Goal: Transaction & Acquisition: Purchase product/service

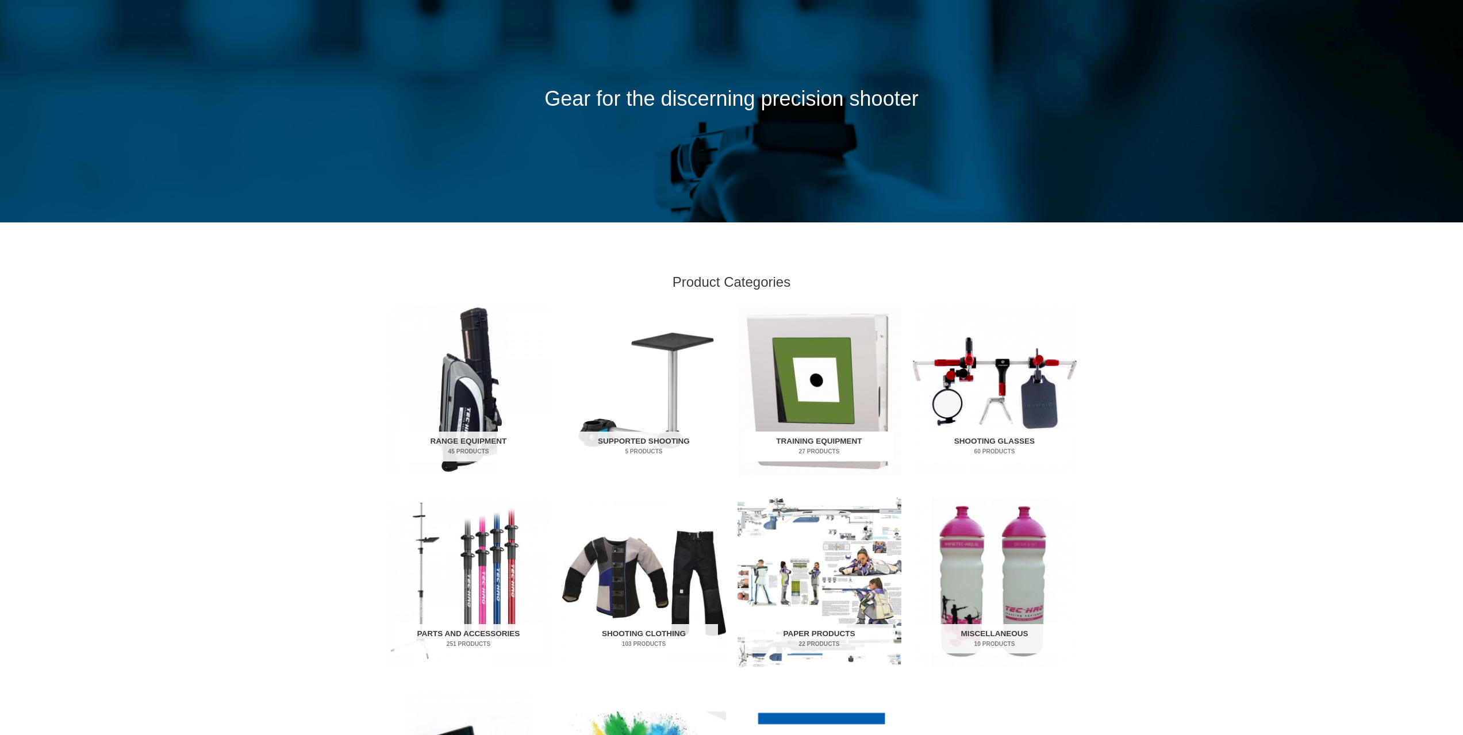
scroll to position [115, 0]
click at [817, 439] on h2 "Training Equipment 27 Products" at bounding box center [819, 447] width 148 height 30
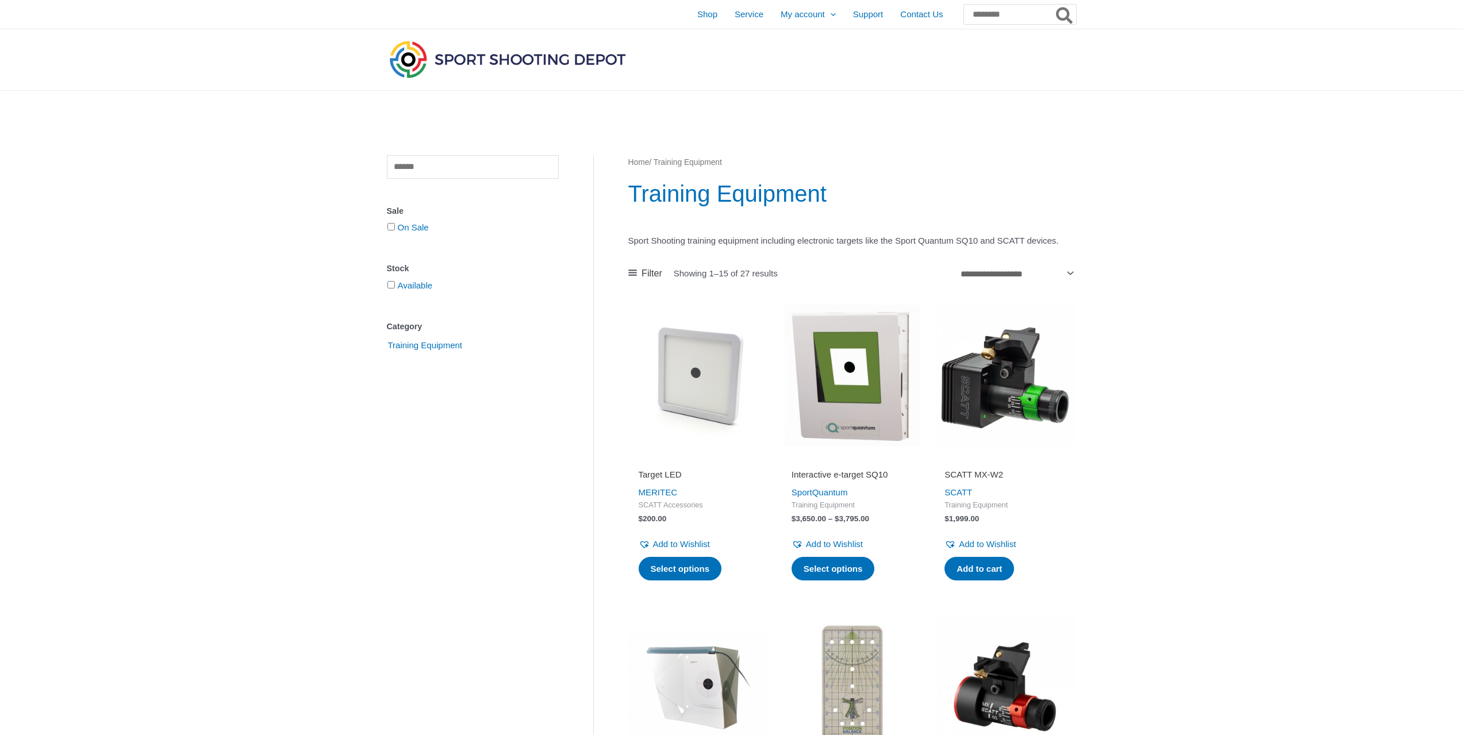
drag, startPoint x: 662, startPoint y: 506, endPoint x: 621, endPoint y: 532, distance: 48.8
click at [675, 581] on link "Select options" at bounding box center [680, 569] width 83 height 24
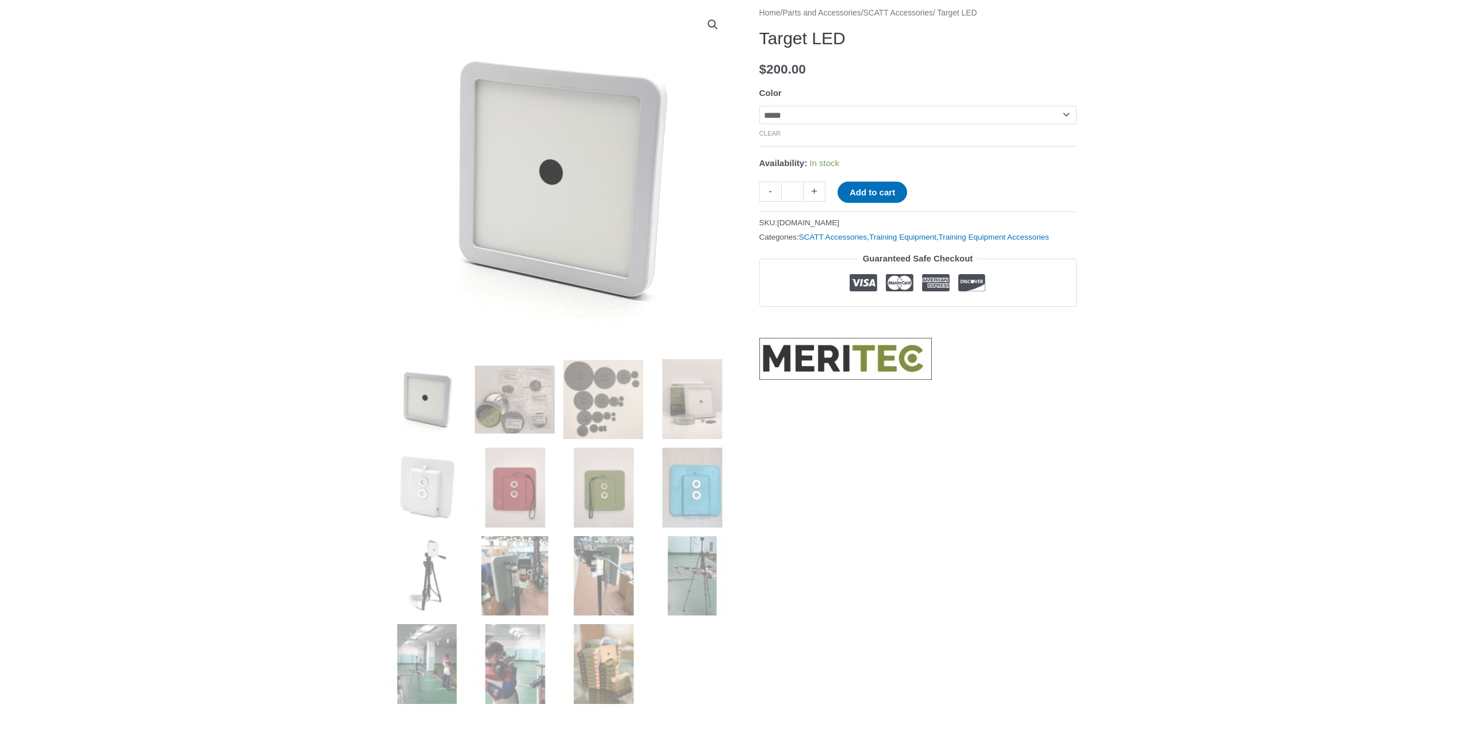
scroll to position [230, 0]
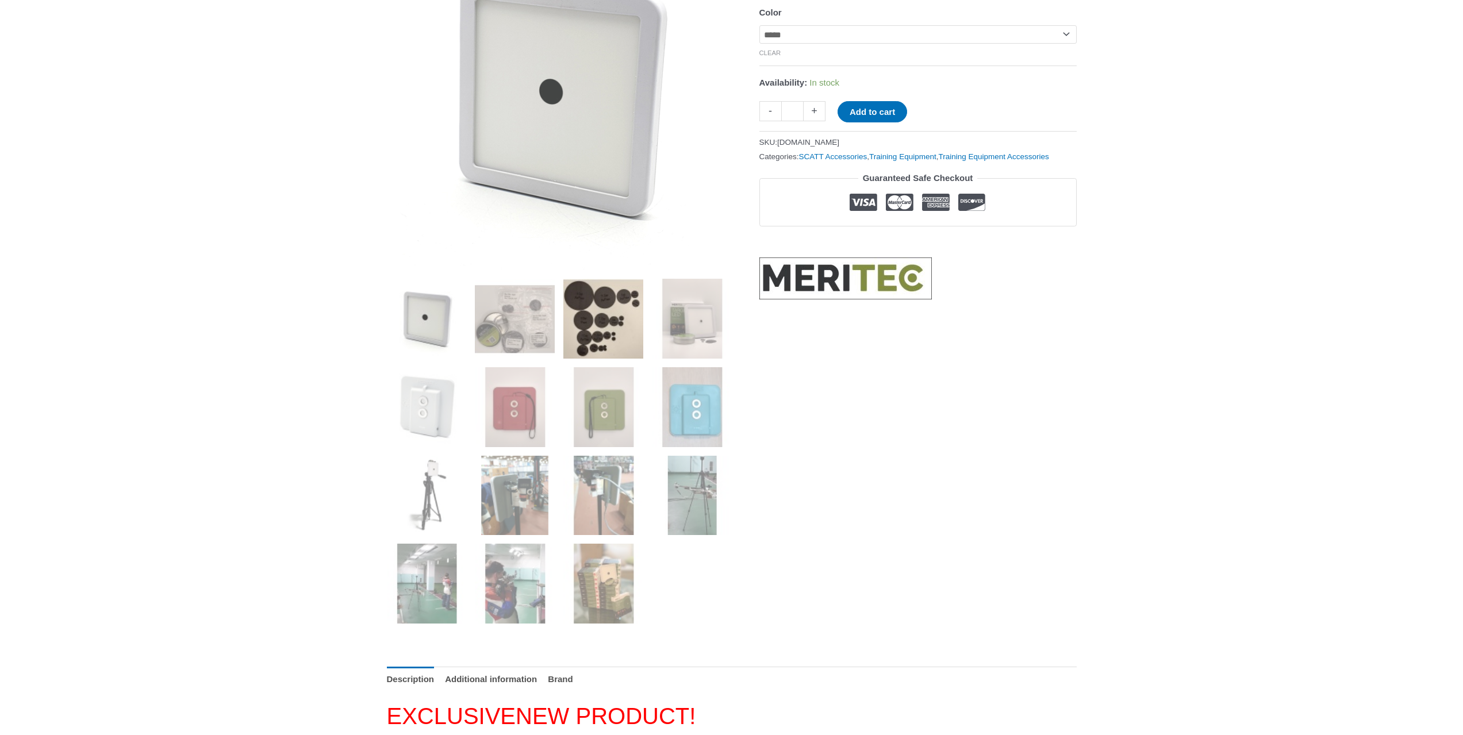
click at [607, 321] on img at bounding box center [603, 319] width 80 height 80
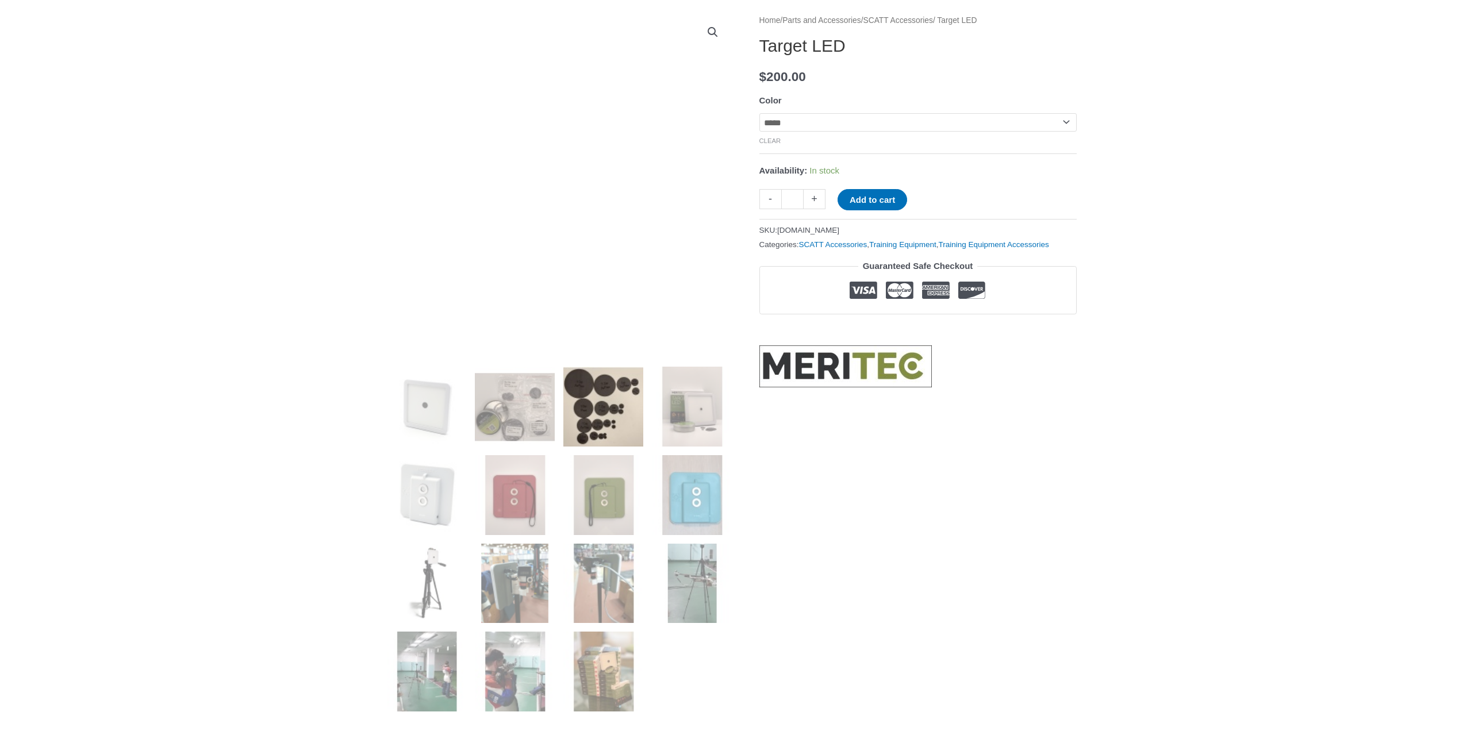
scroll to position [115, 0]
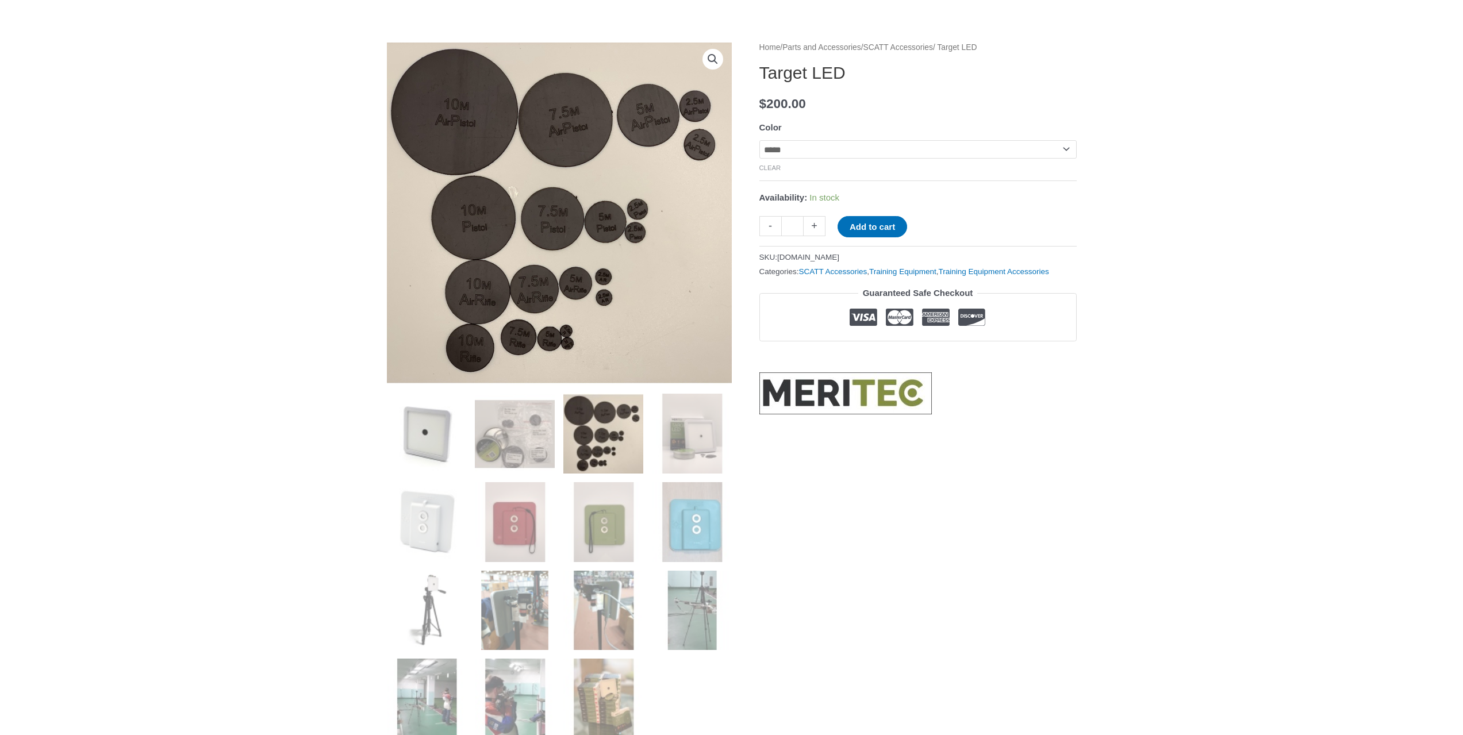
click at [409, 431] on img at bounding box center [427, 434] width 80 height 80
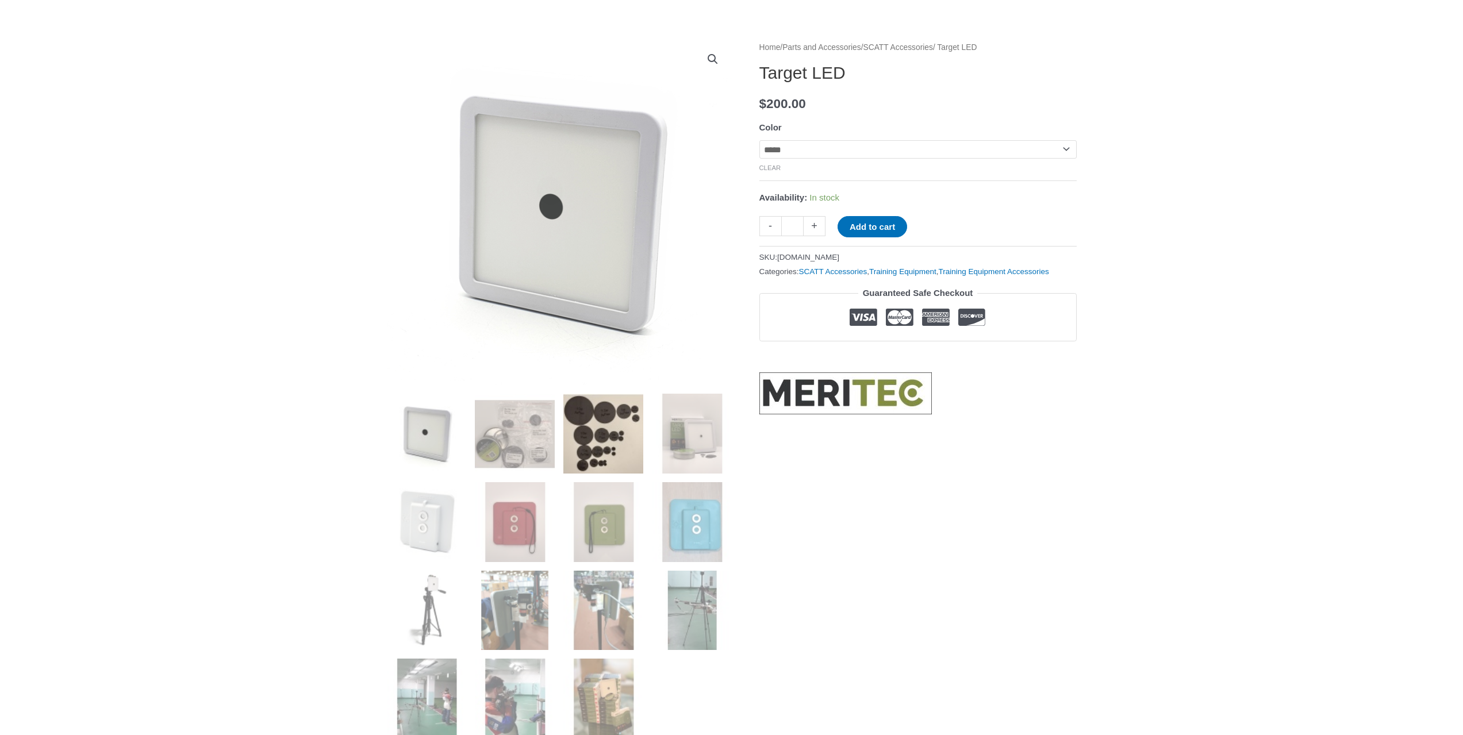
click at [596, 424] on img at bounding box center [603, 434] width 80 height 80
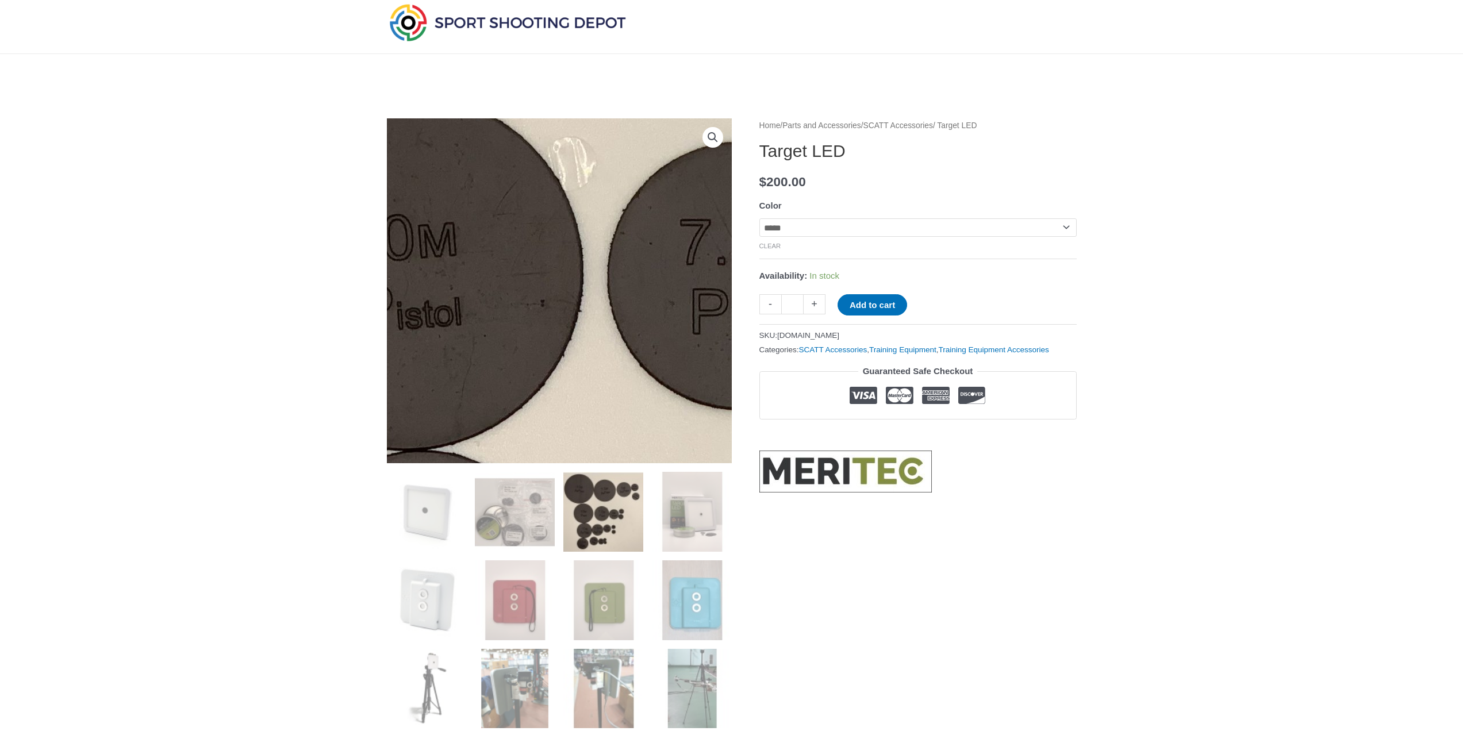
scroll to position [0, 0]
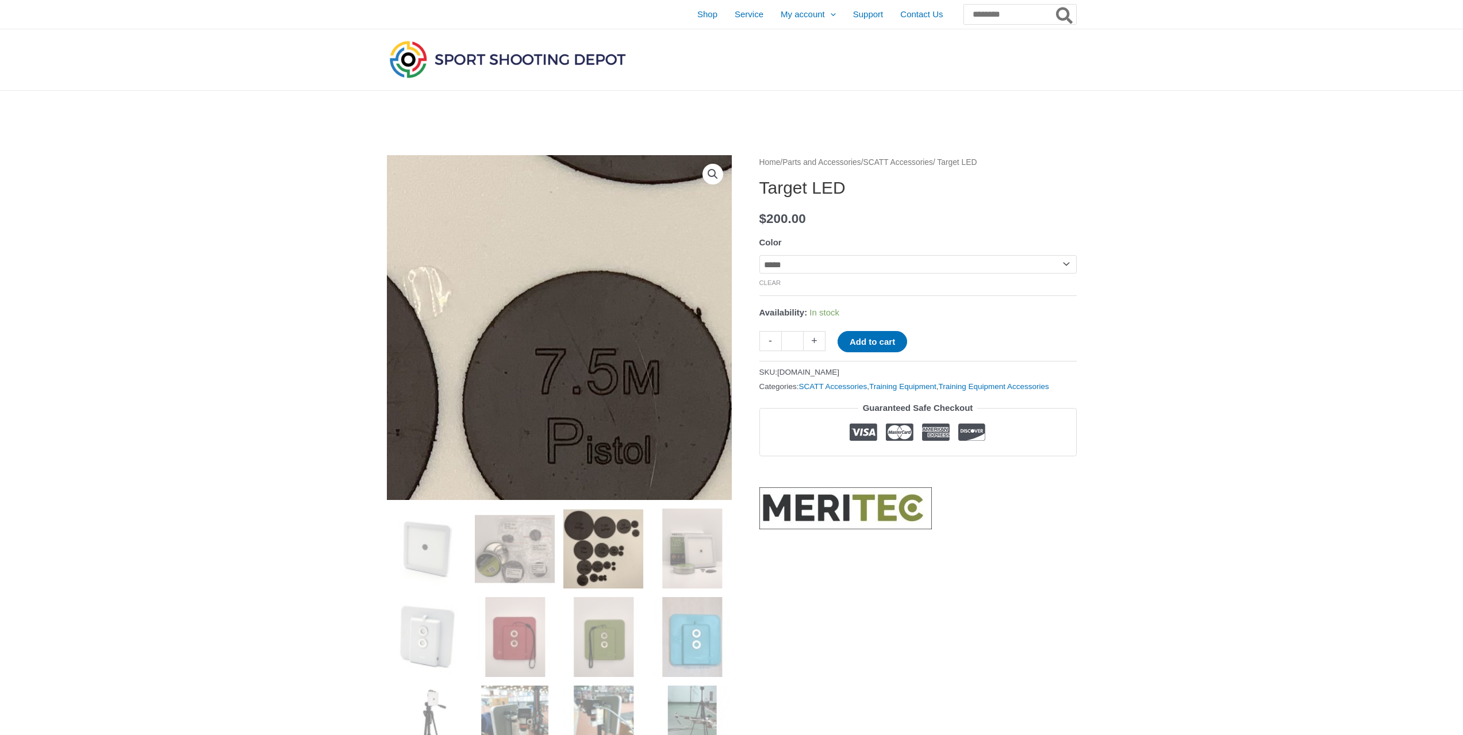
click at [539, 312] on img at bounding box center [626, 380] width 1472 height 1454
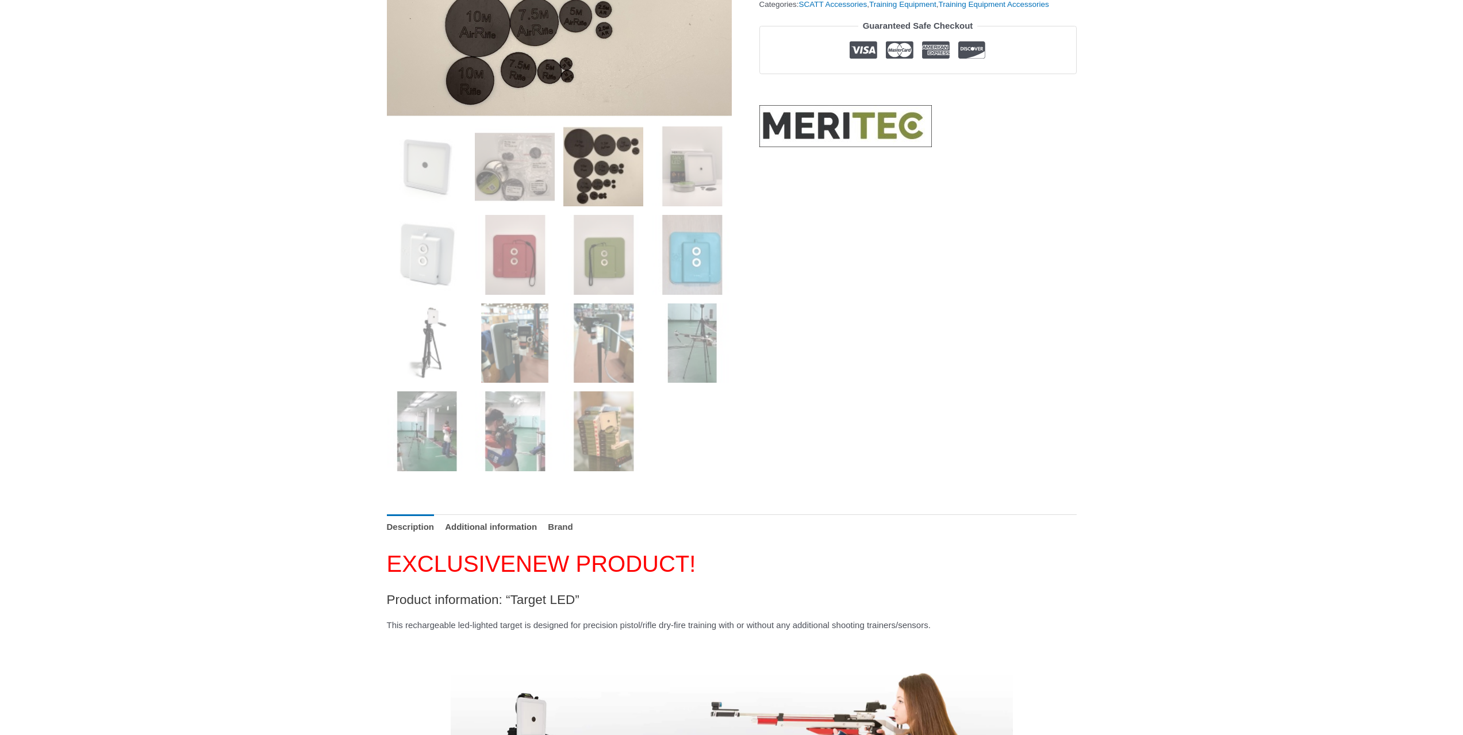
scroll to position [402, 0]
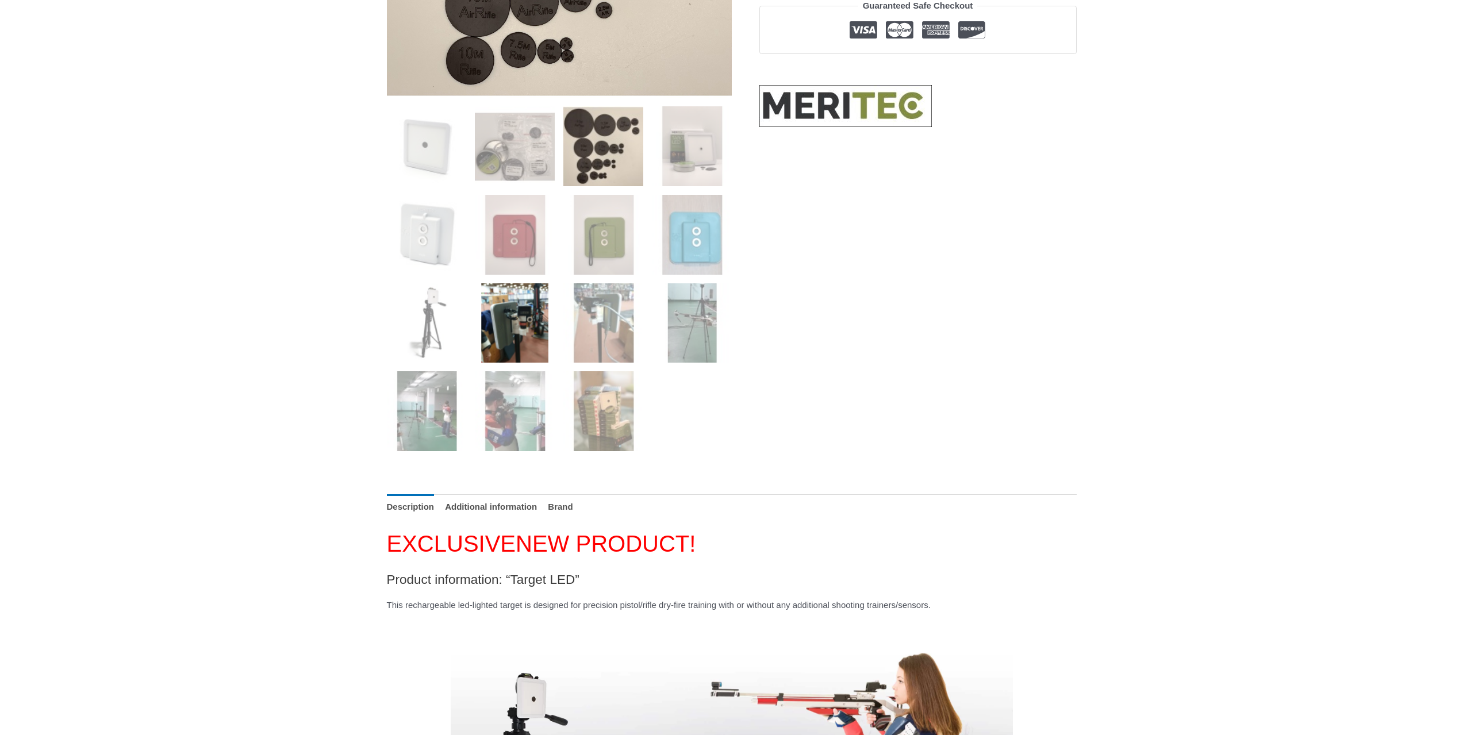
click at [516, 347] on img at bounding box center [515, 323] width 80 height 80
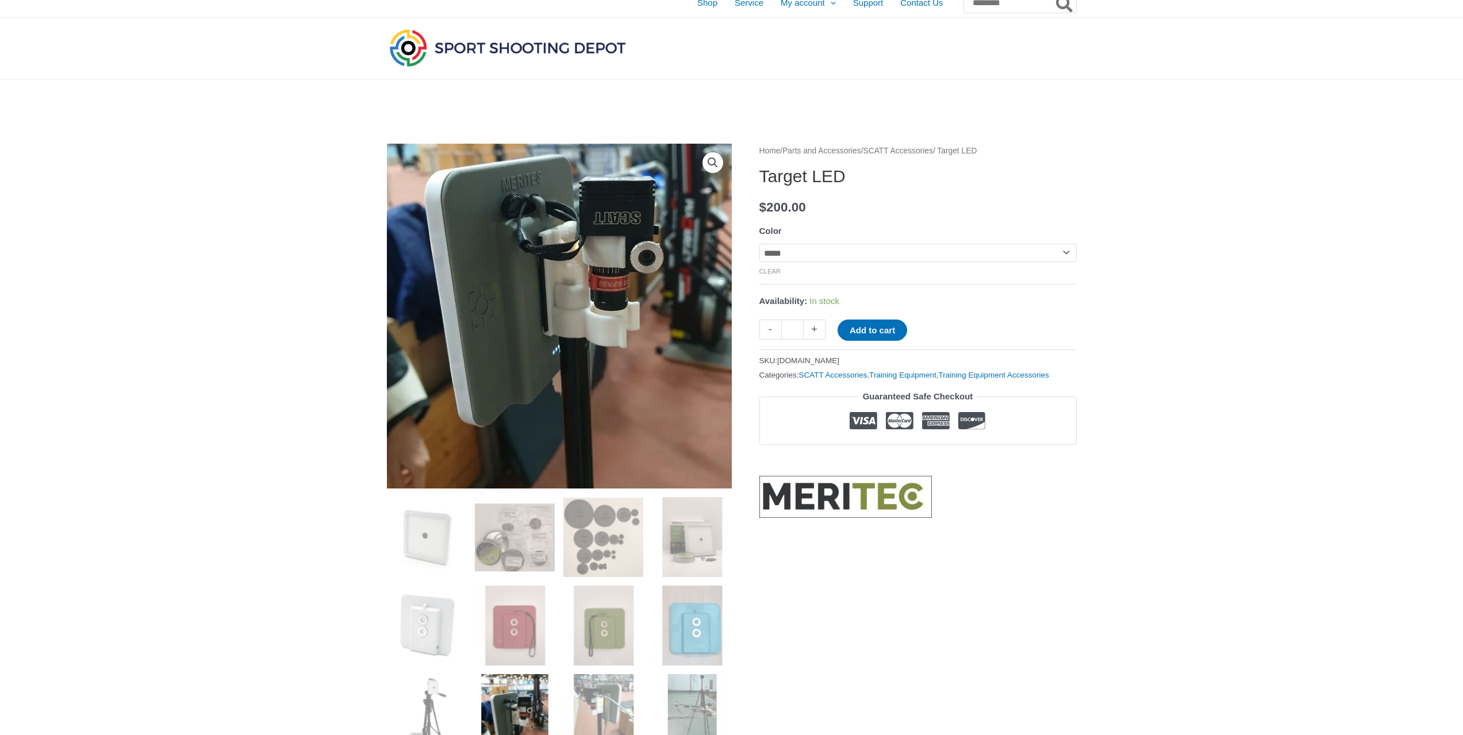
scroll to position [0, 0]
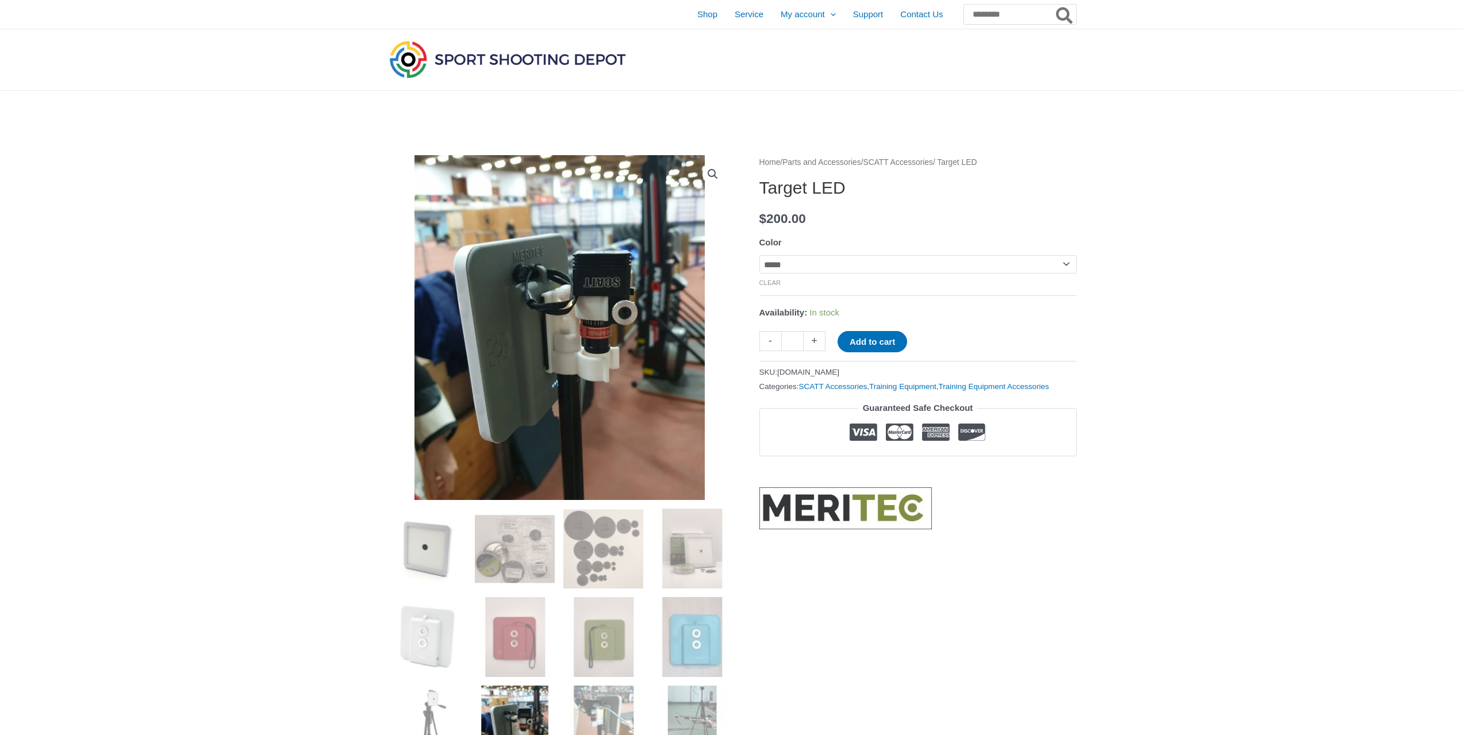
click at [451, 552] on img at bounding box center [427, 549] width 80 height 80
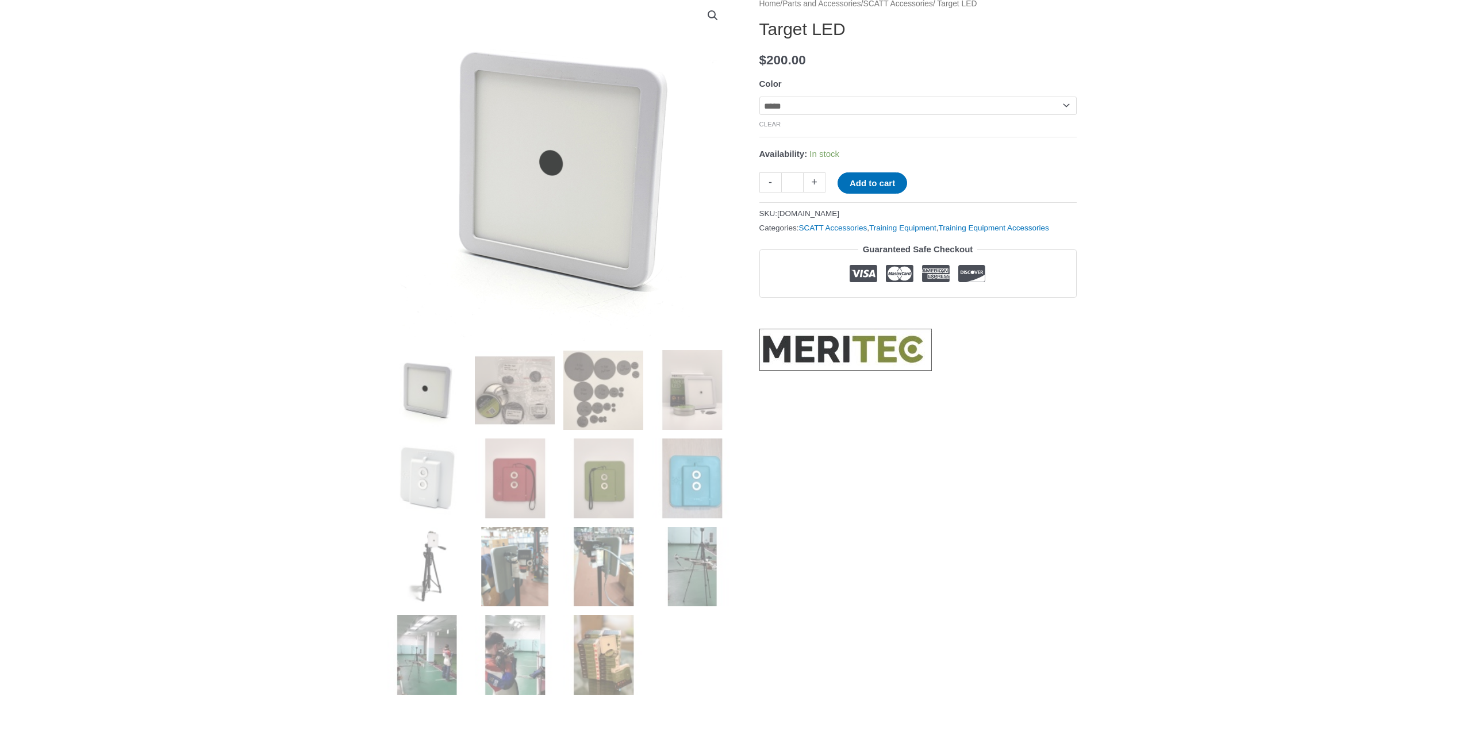
scroll to position [230, 0]
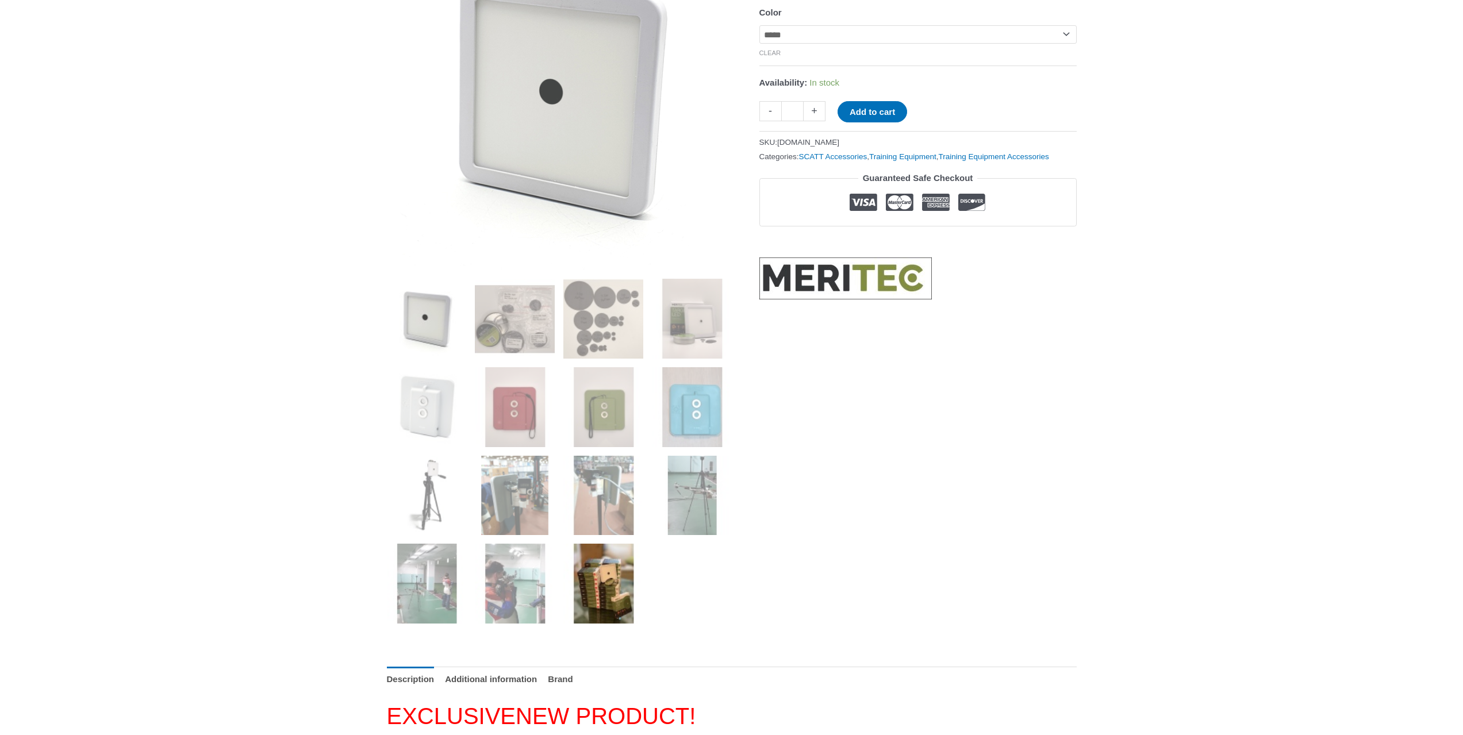
click at [601, 592] on img at bounding box center [603, 584] width 80 height 80
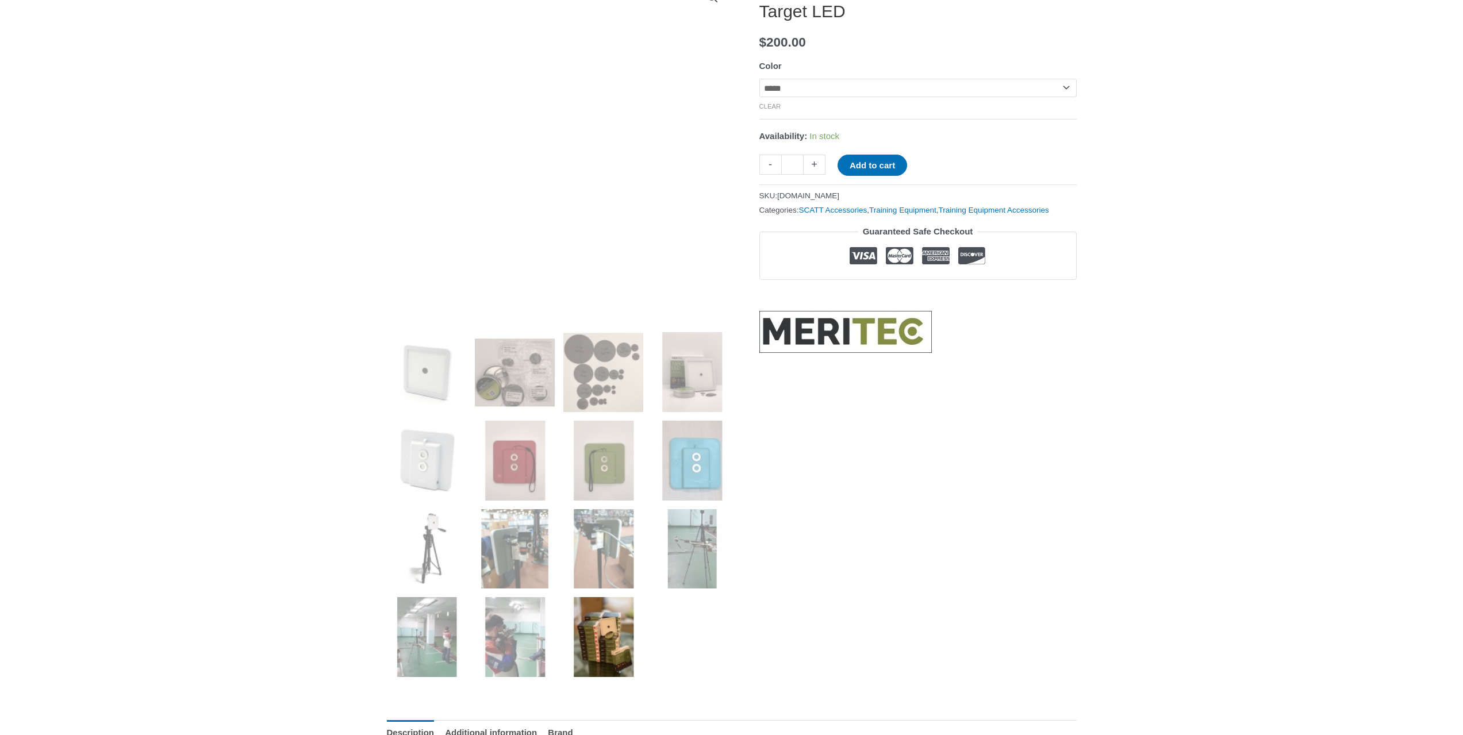
scroll to position [172, 0]
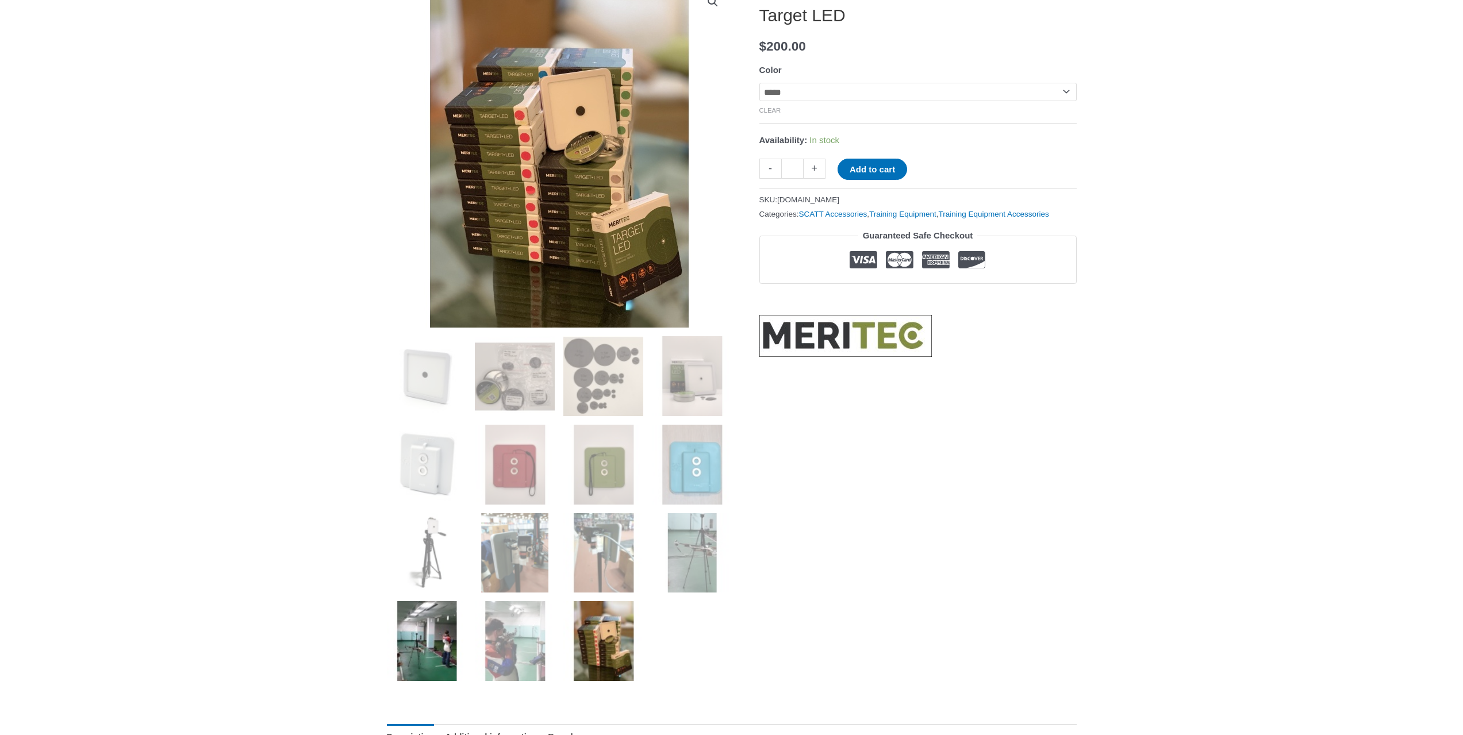
click at [427, 636] on img at bounding box center [427, 641] width 80 height 80
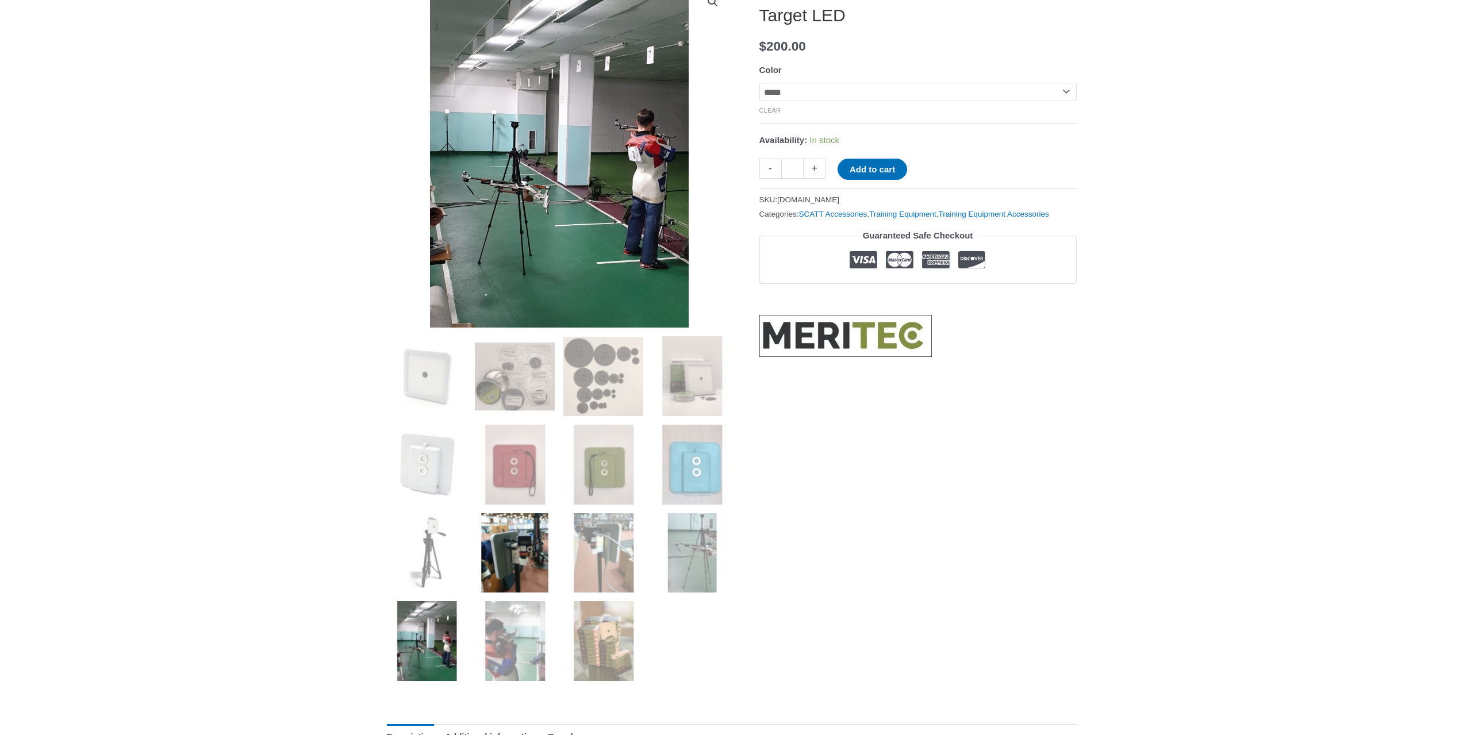
click at [503, 547] on img at bounding box center [515, 553] width 80 height 80
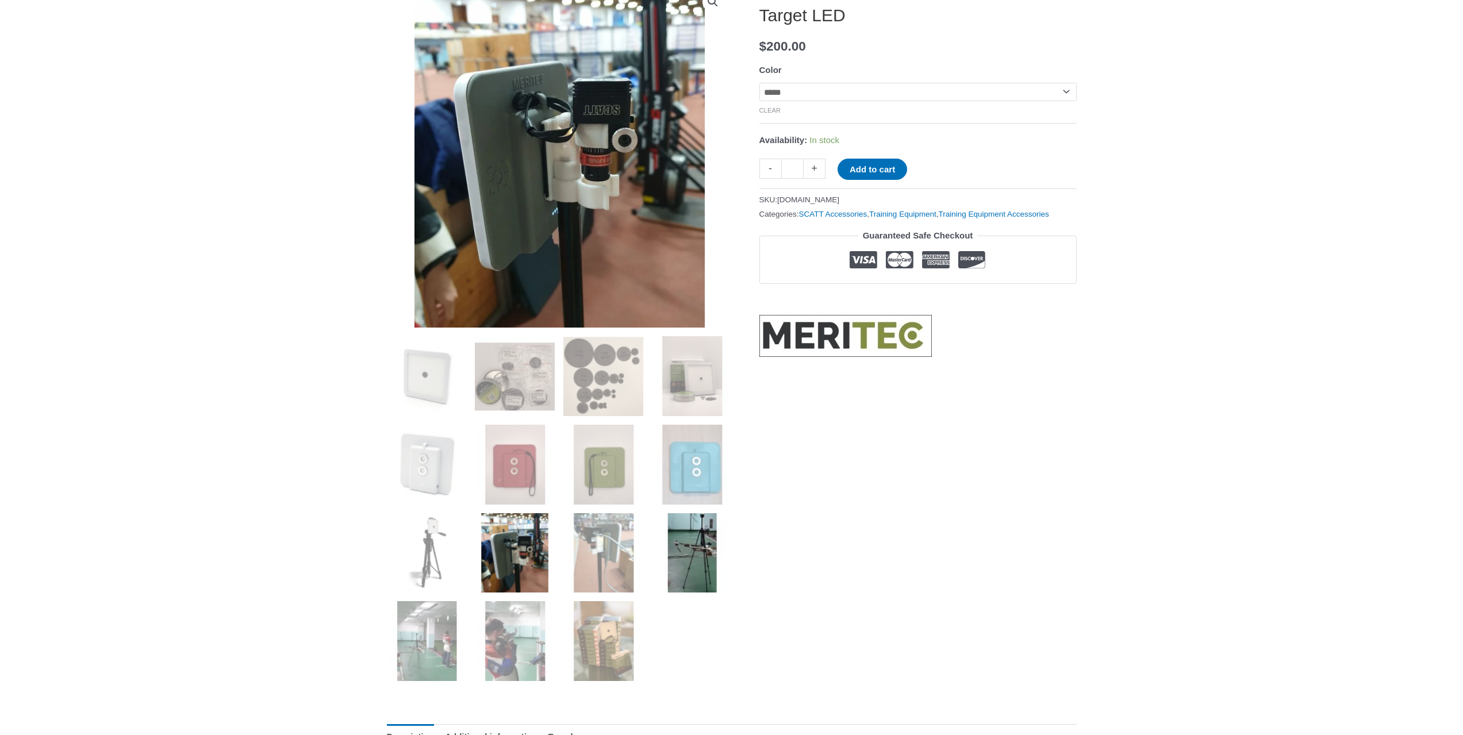
click at [684, 557] on img at bounding box center [692, 553] width 80 height 80
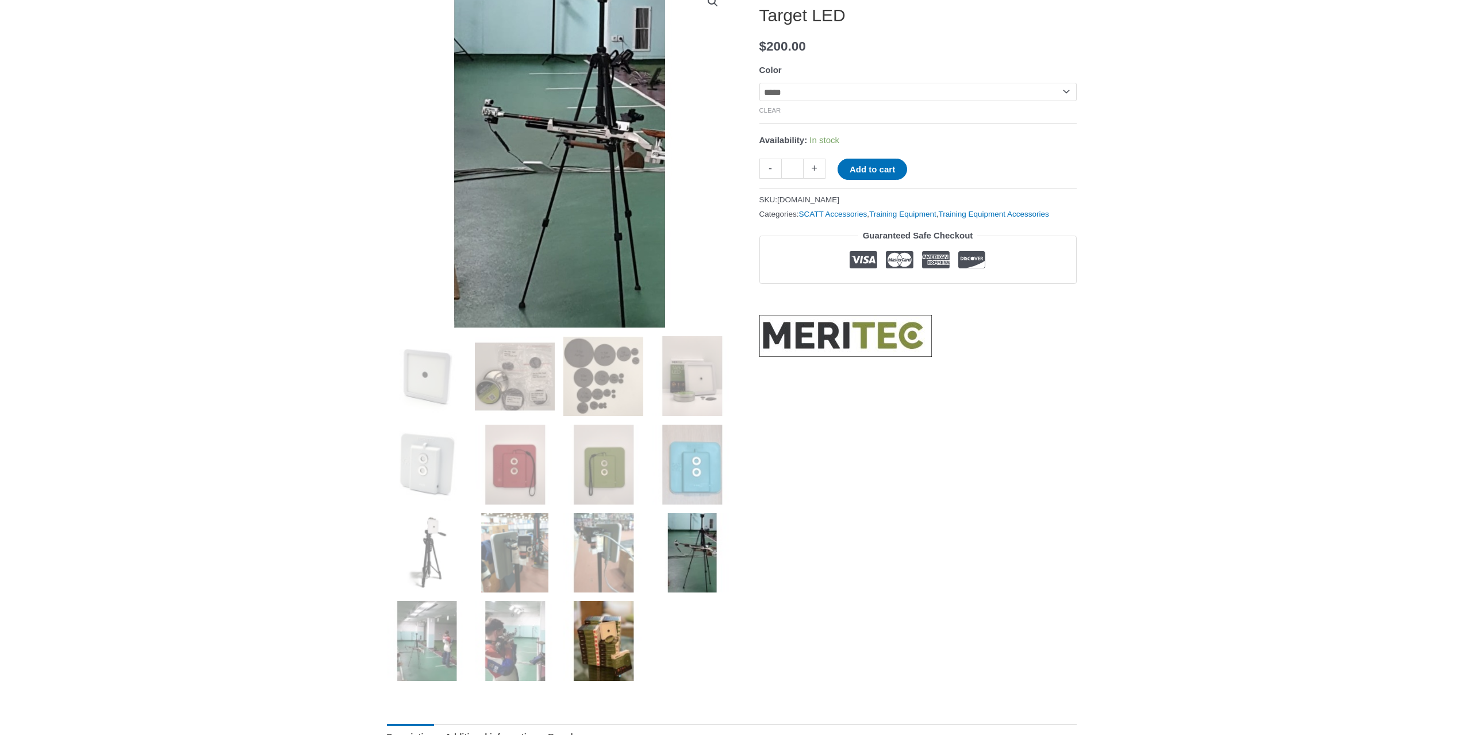
click at [605, 643] on img at bounding box center [603, 641] width 80 height 80
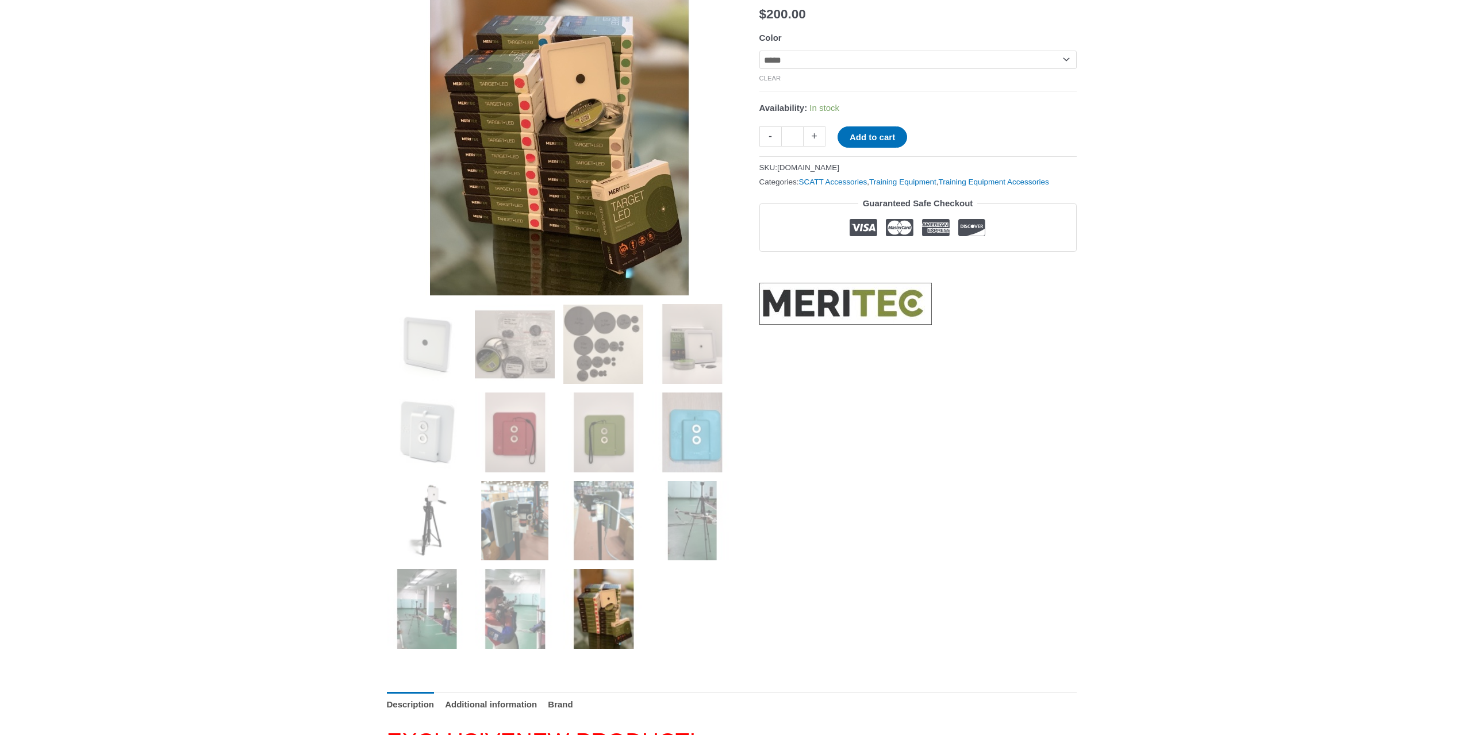
scroll to position [230, 0]
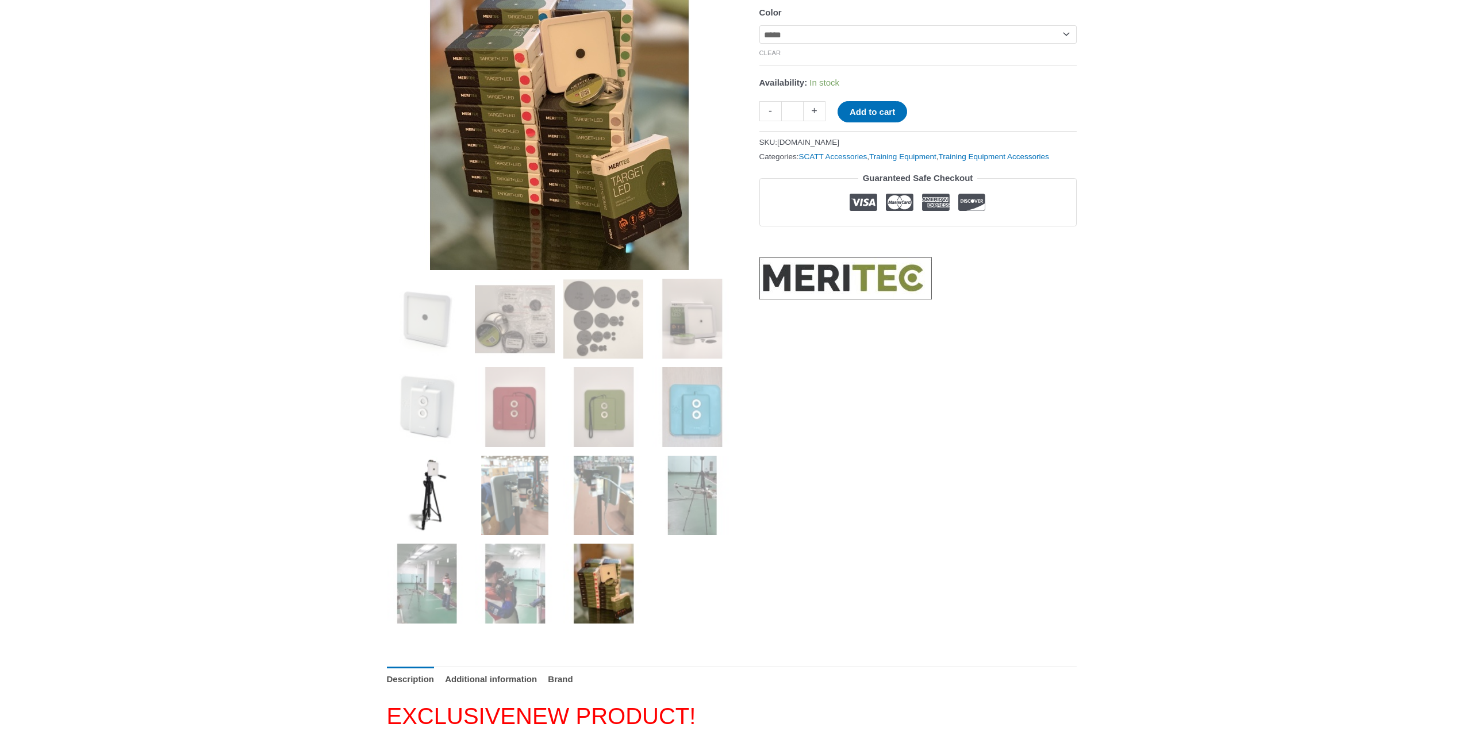
click at [424, 475] on img at bounding box center [427, 496] width 80 height 80
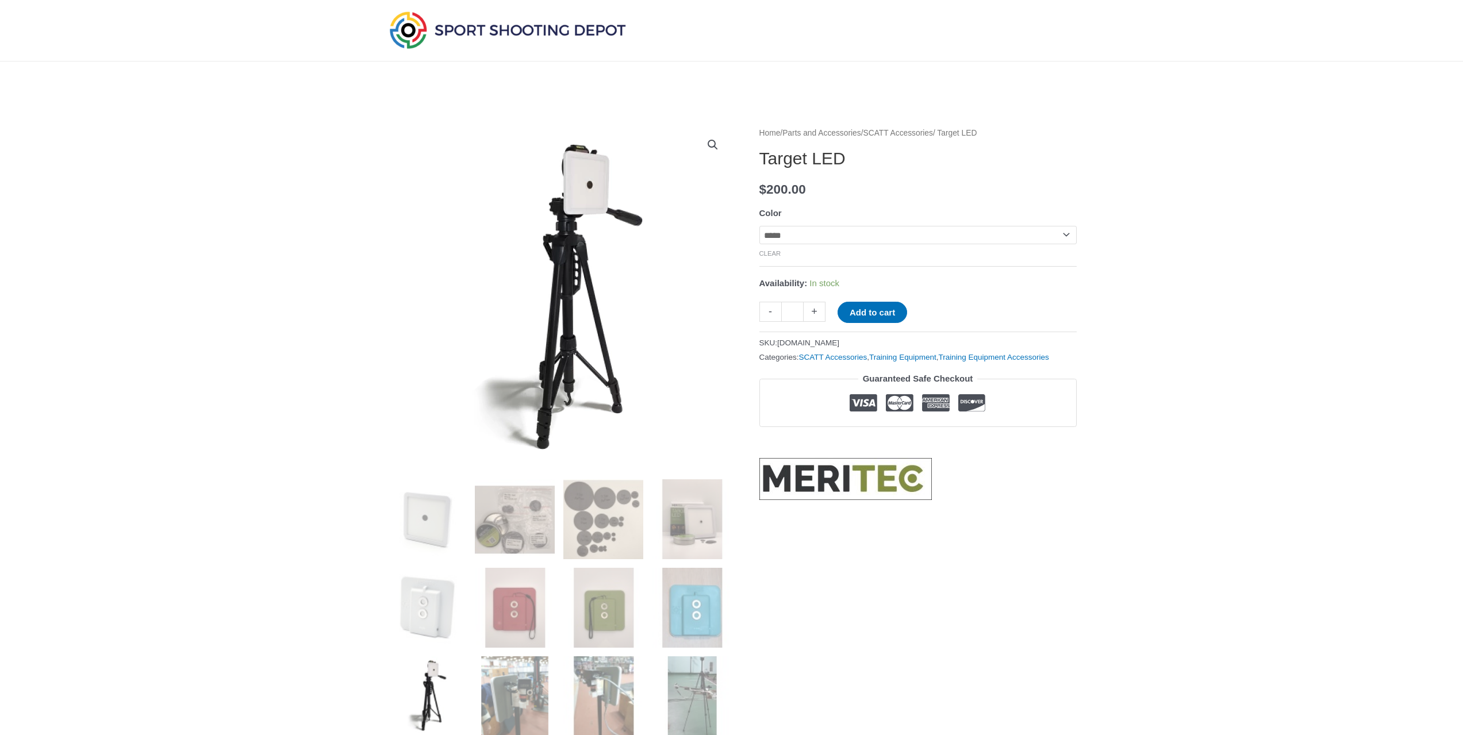
scroll to position [0, 0]
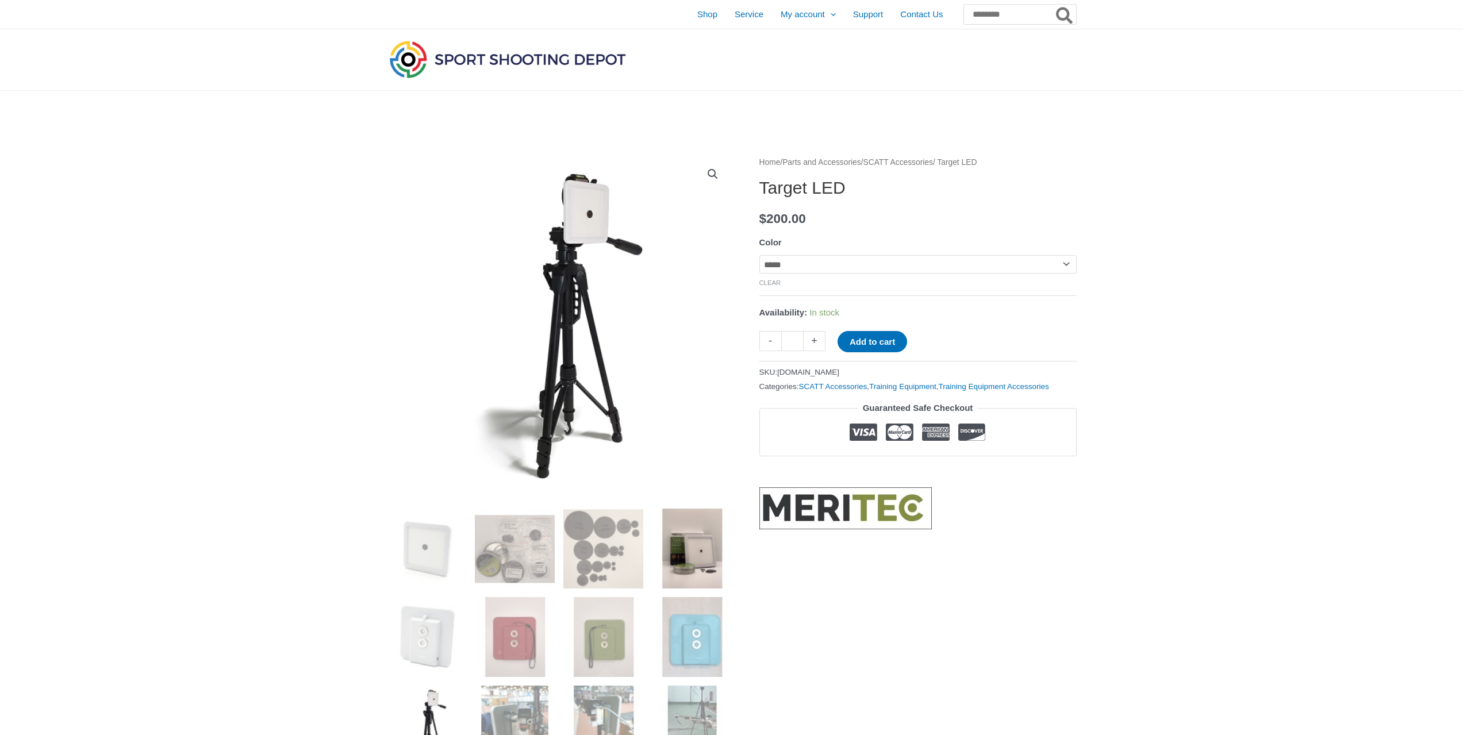
click at [692, 562] on img at bounding box center [692, 549] width 80 height 80
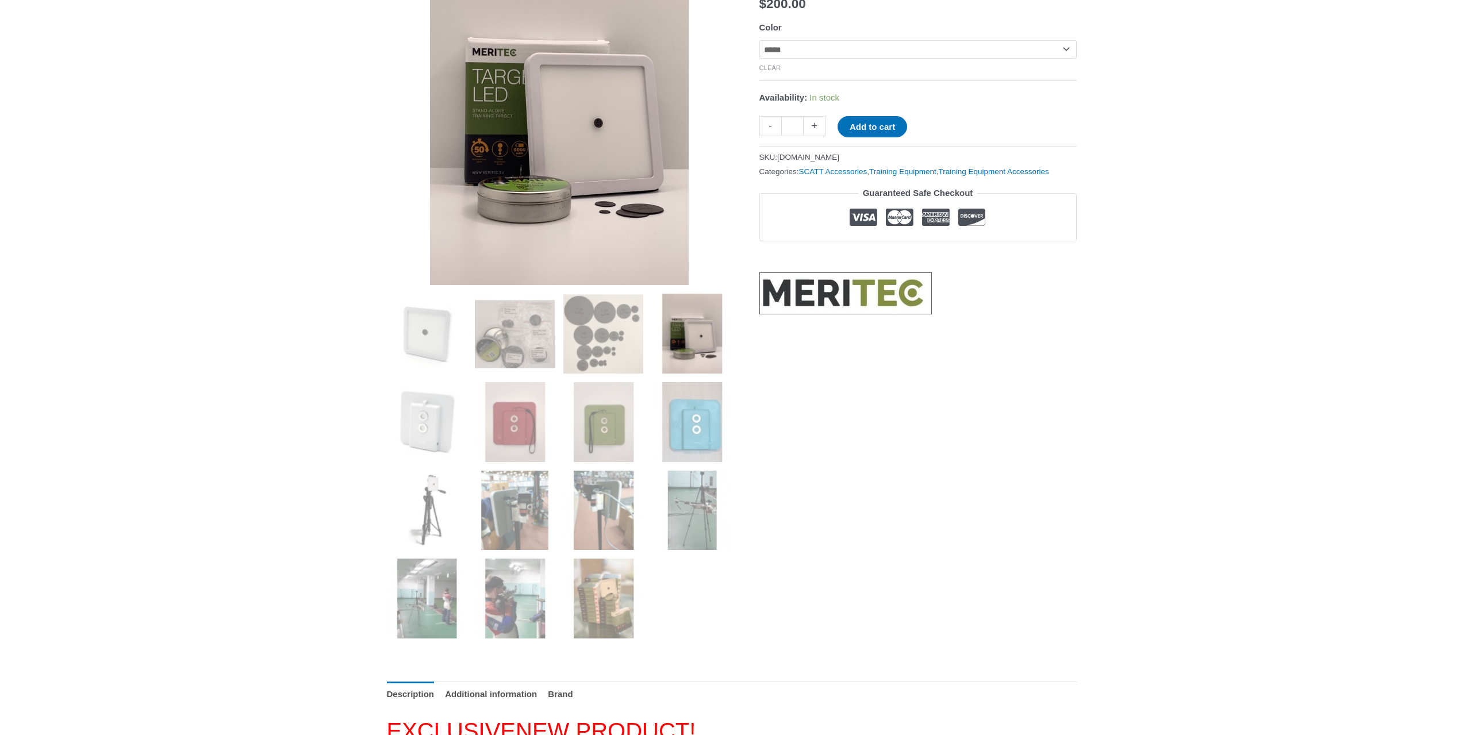
scroll to position [230, 0]
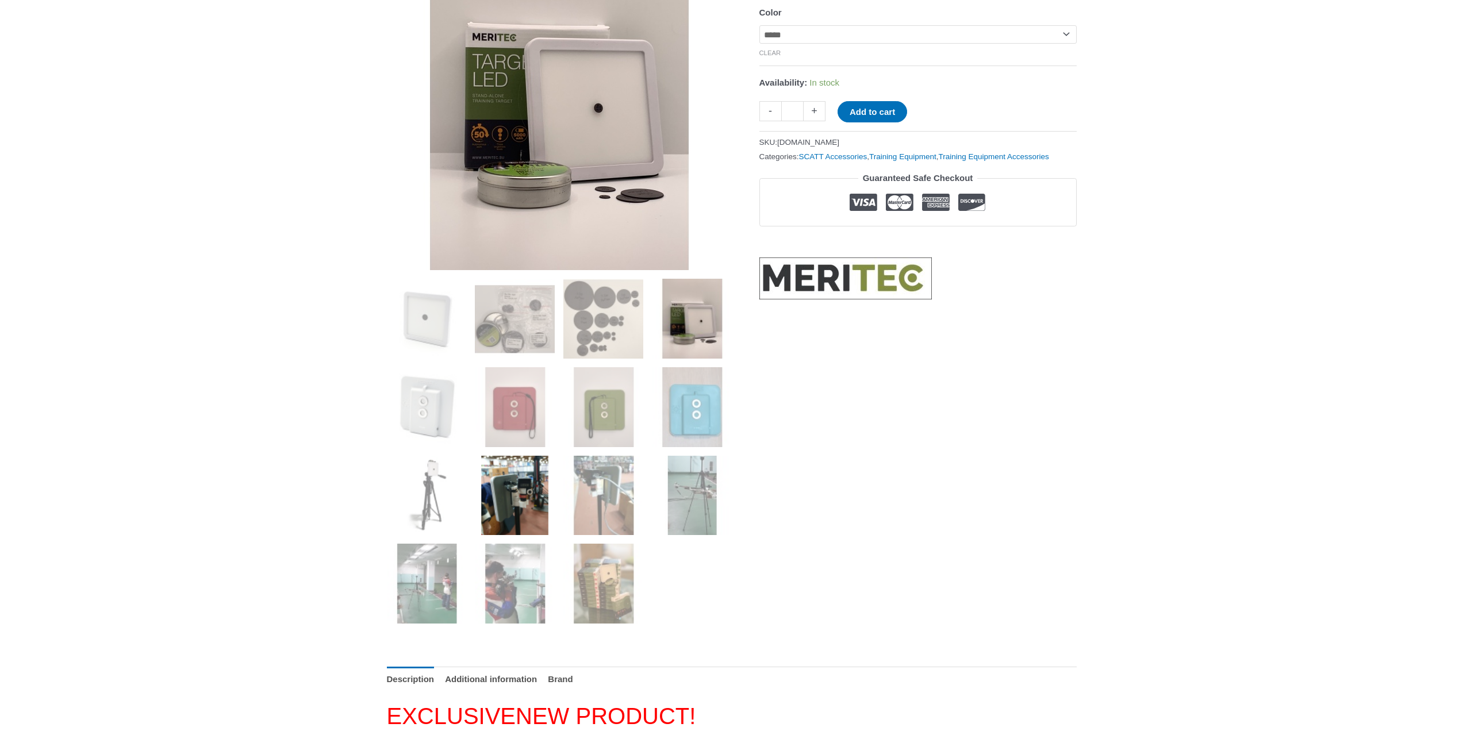
click at [507, 505] on img at bounding box center [515, 496] width 80 height 80
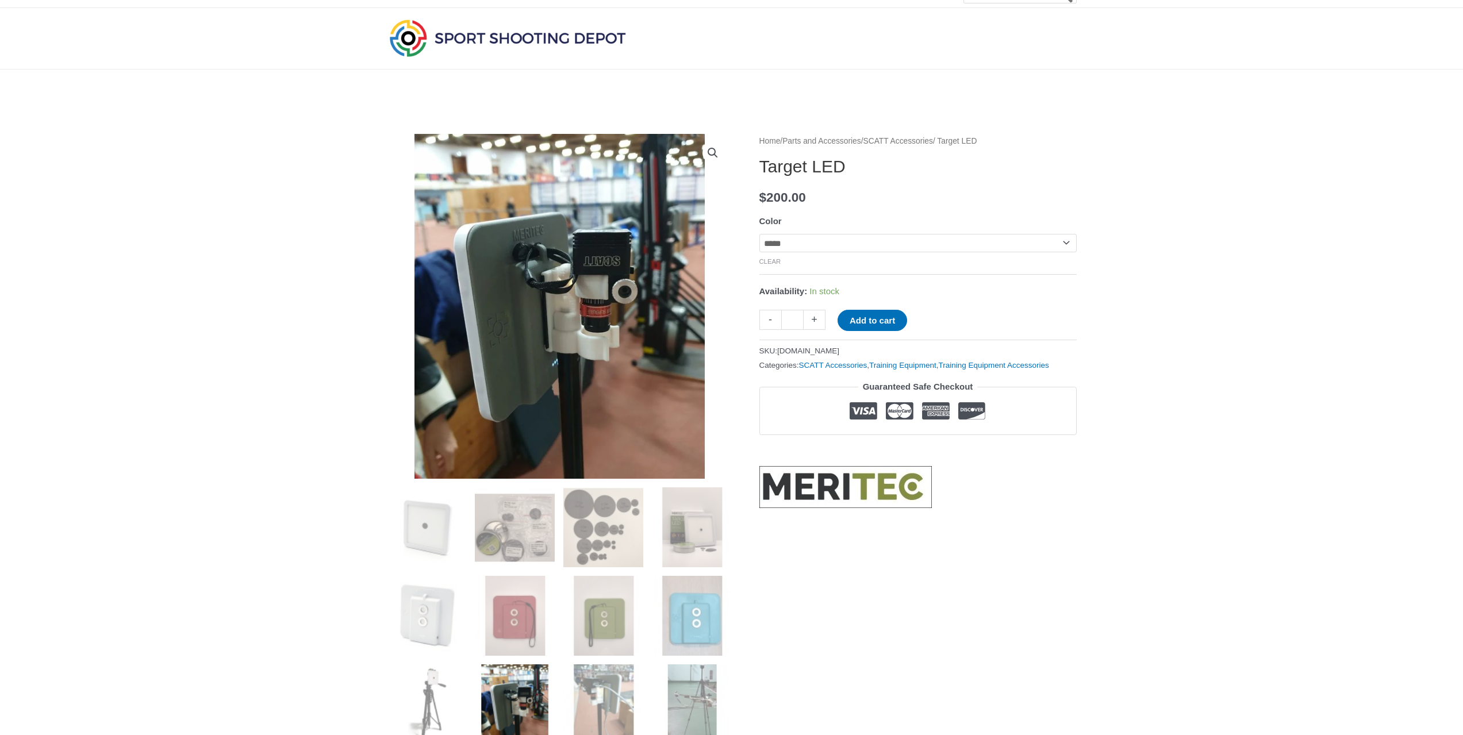
scroll to position [0, 0]
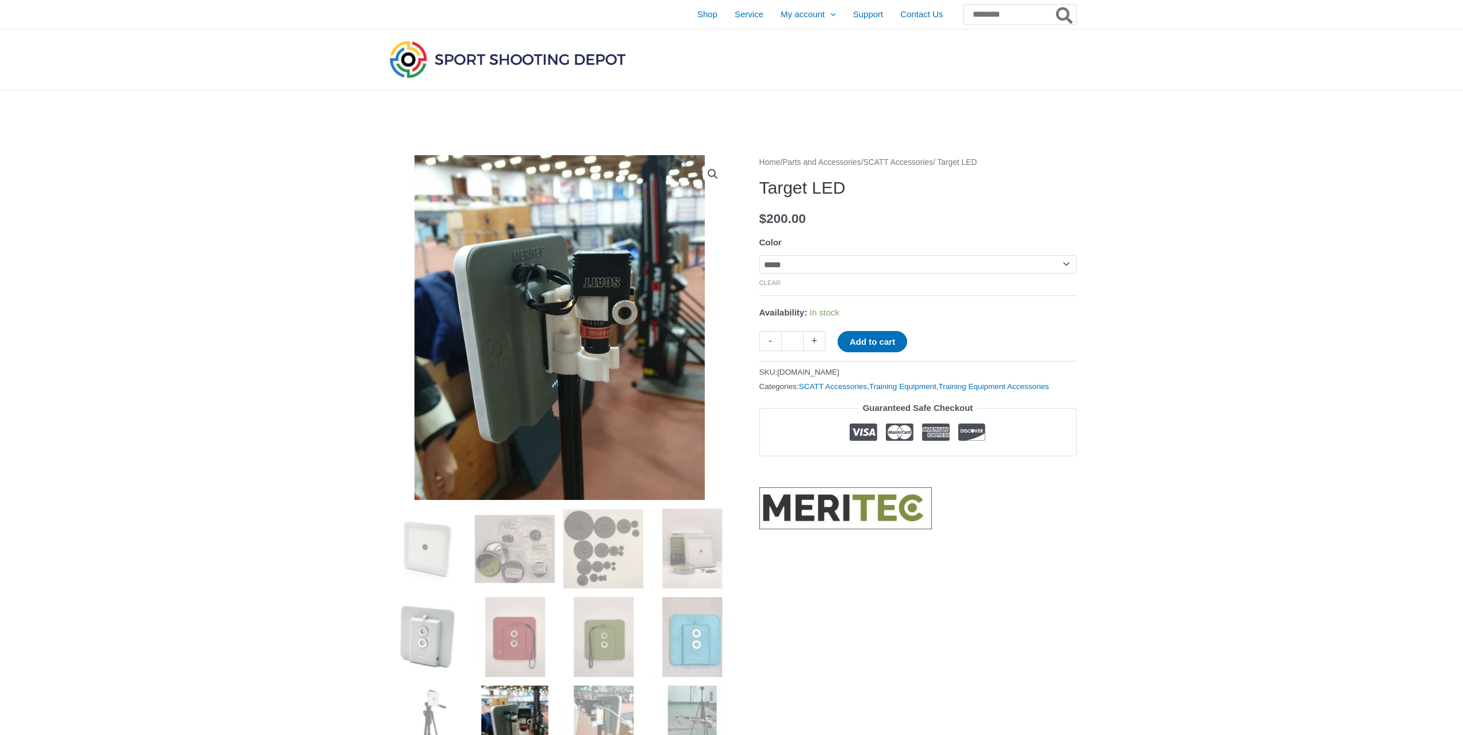
click at [433, 647] on img at bounding box center [427, 637] width 80 height 80
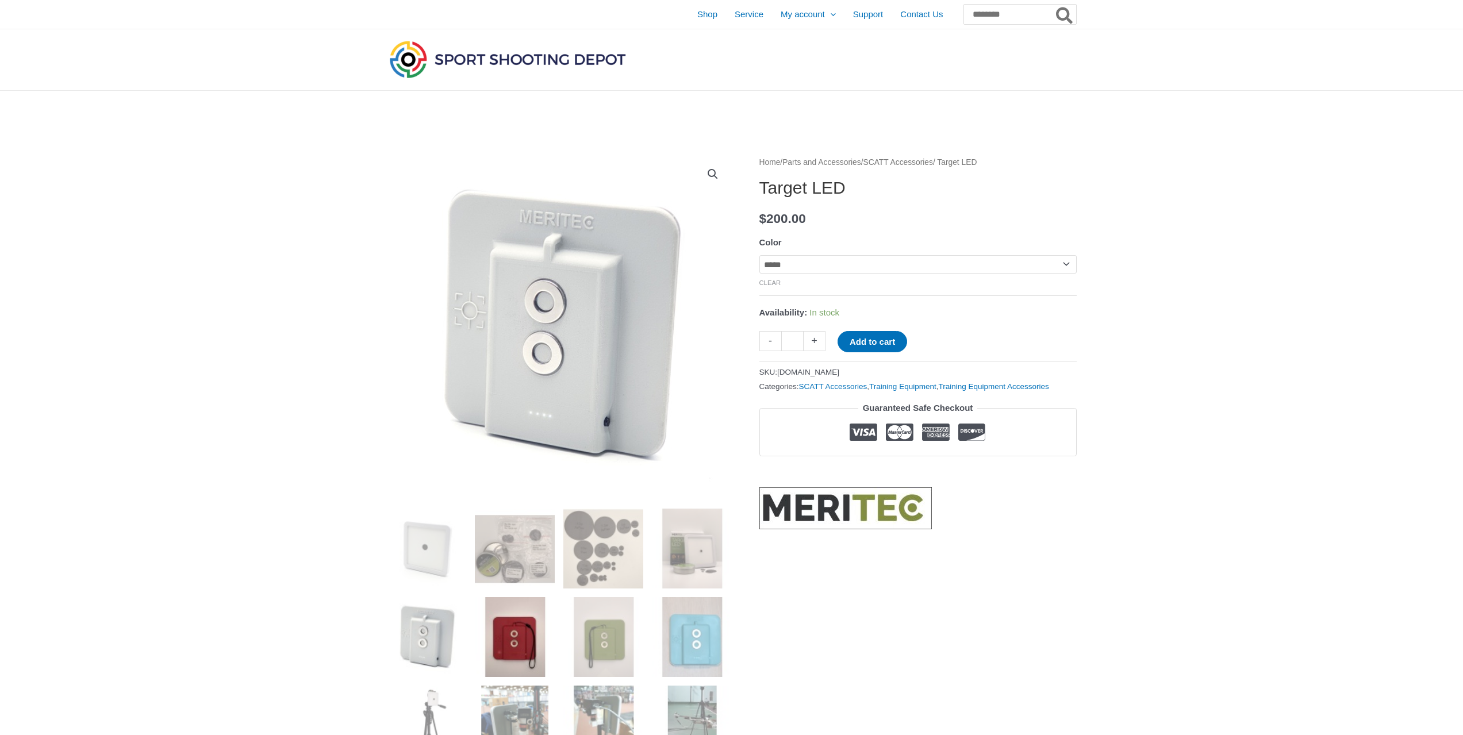
click at [510, 640] on img at bounding box center [515, 637] width 80 height 80
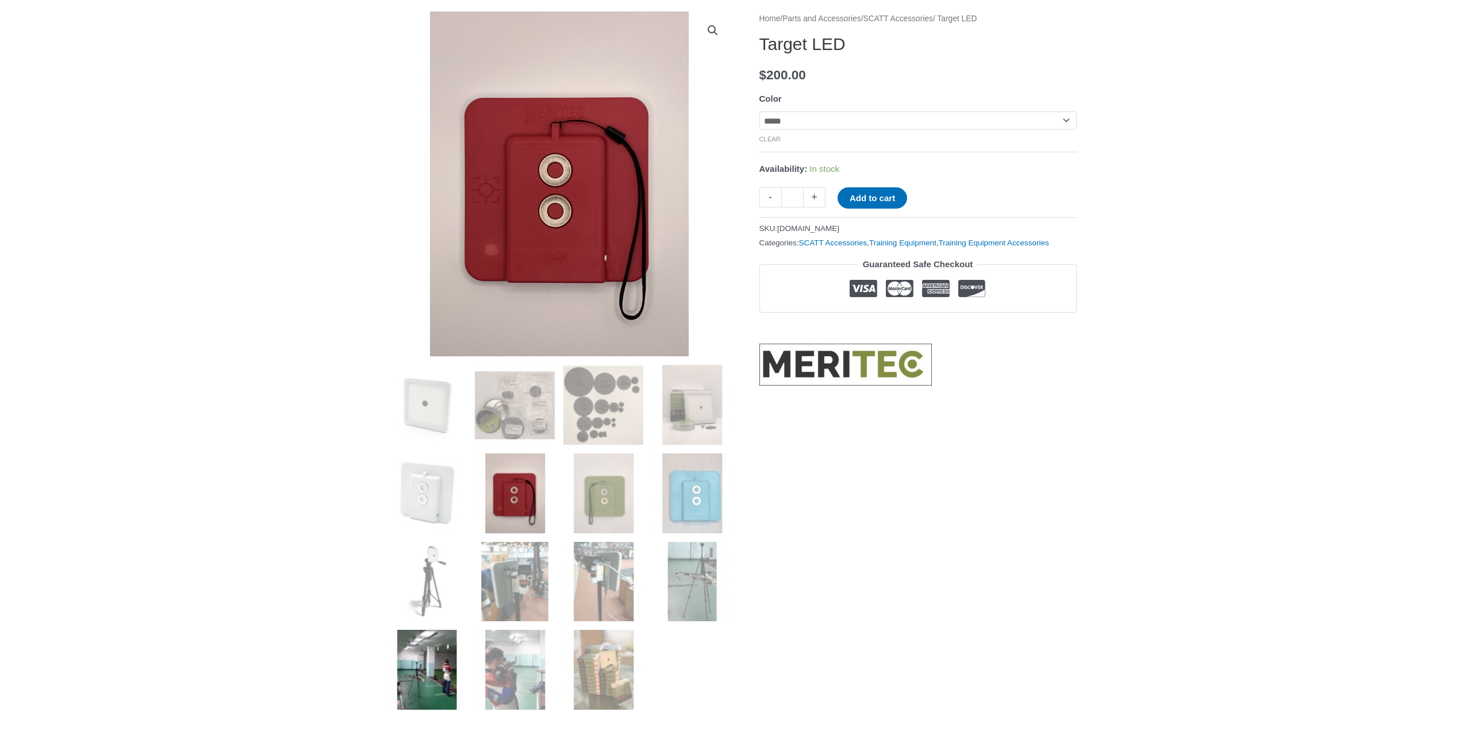
scroll to position [230, 0]
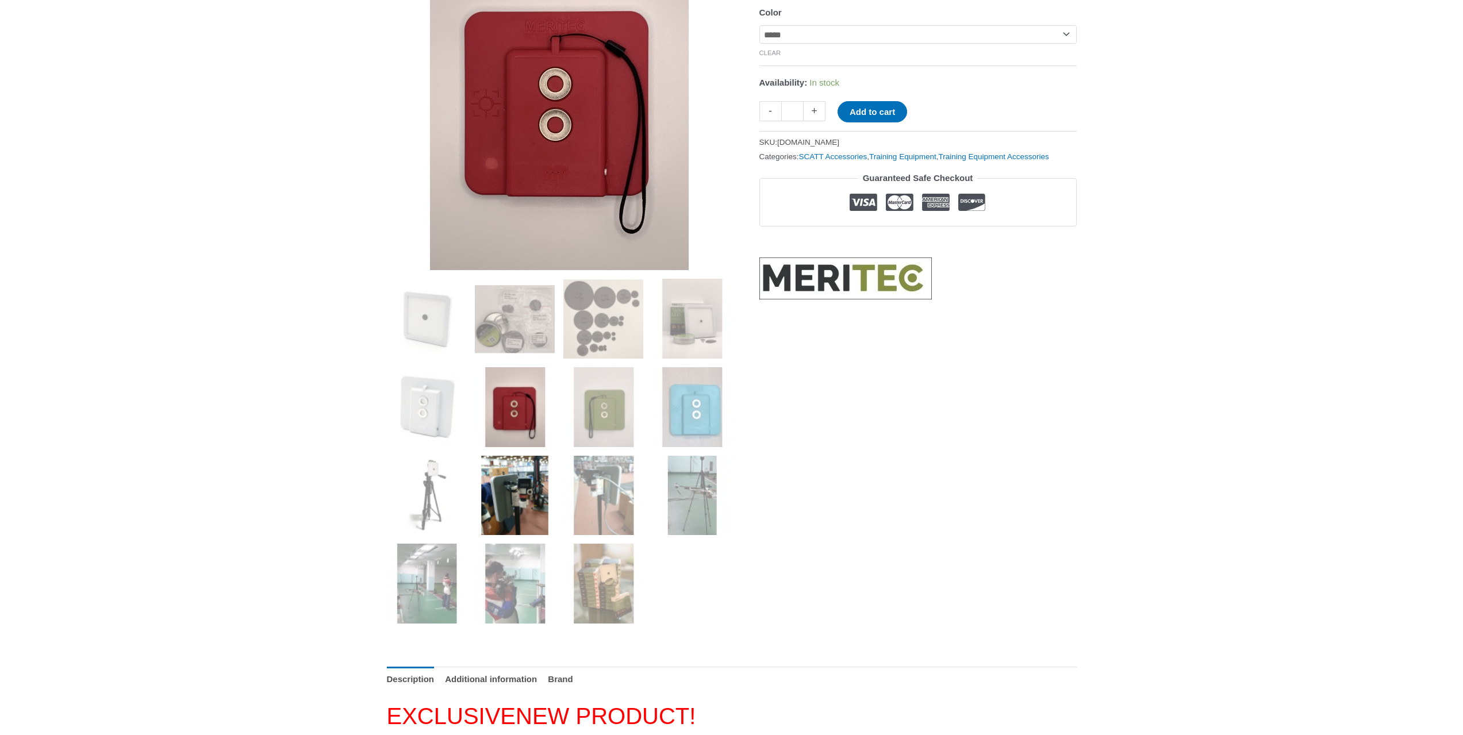
click at [528, 508] on img at bounding box center [515, 496] width 80 height 80
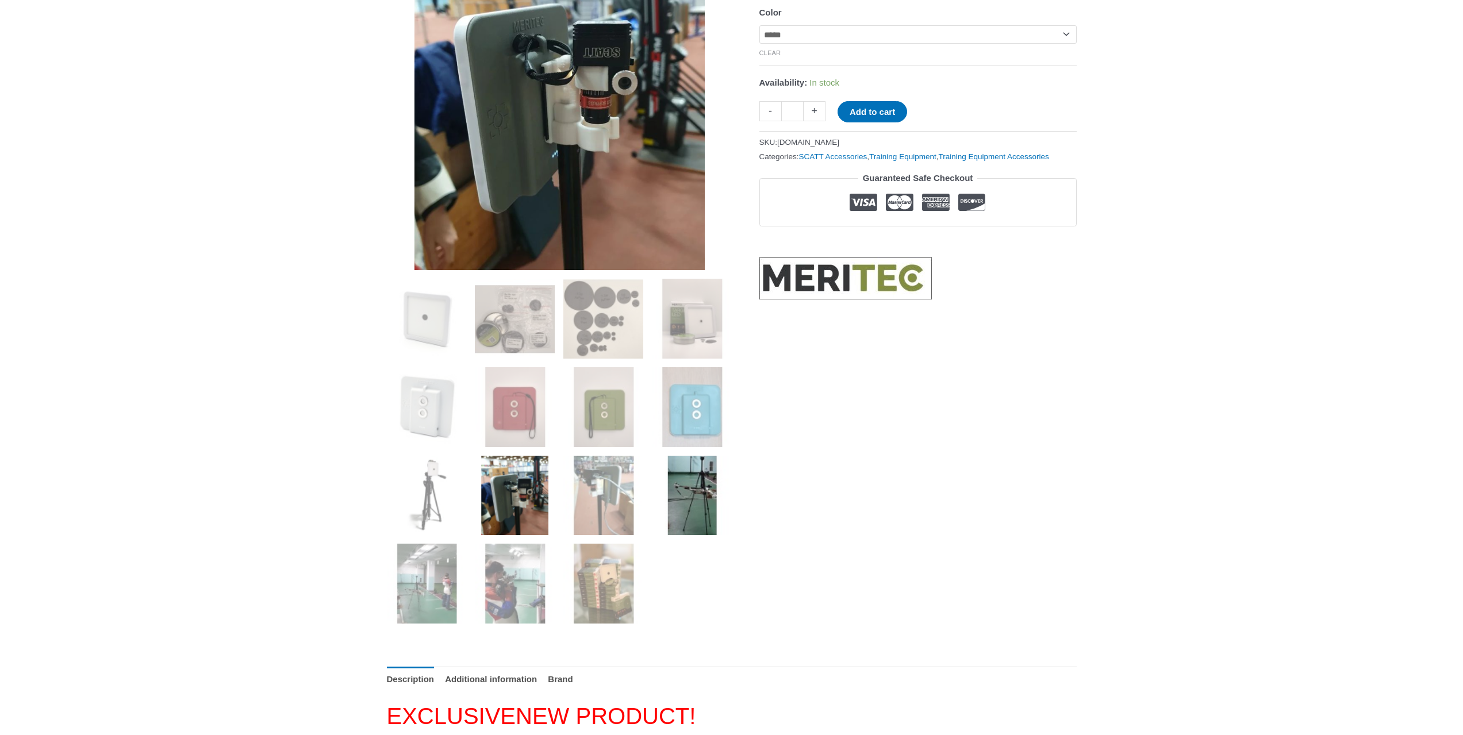
click at [688, 512] on img at bounding box center [692, 496] width 80 height 80
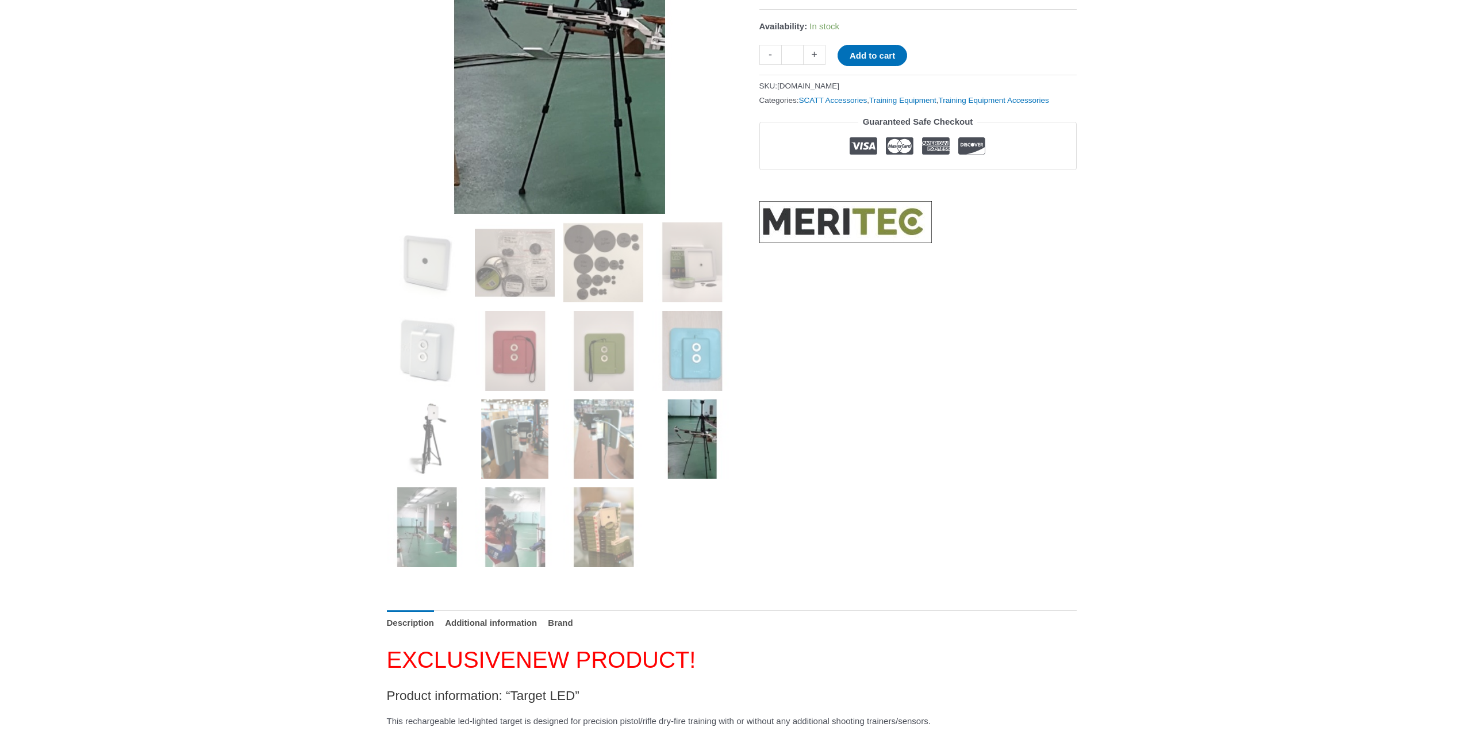
scroll to position [287, 0]
click at [439, 530] on img at bounding box center [427, 526] width 80 height 80
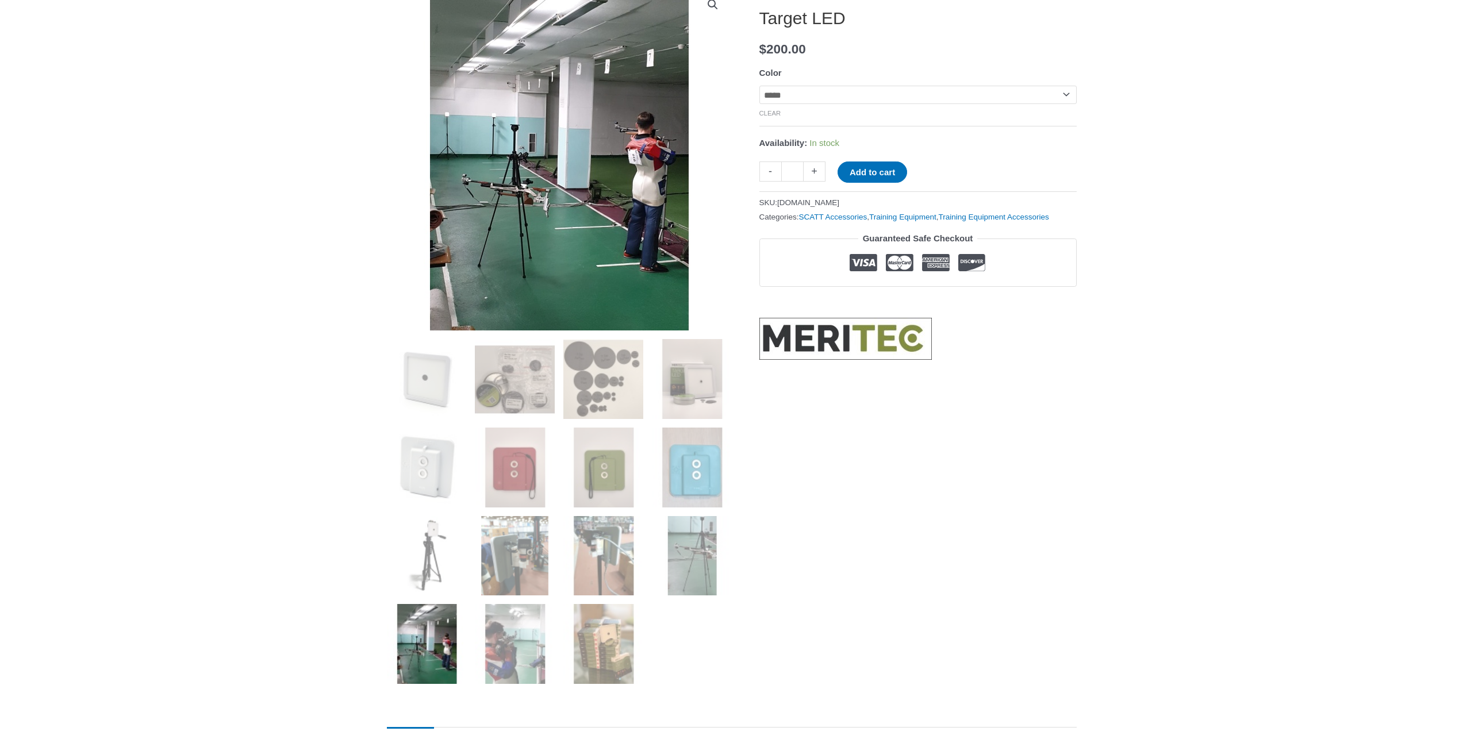
scroll to position [172, 0]
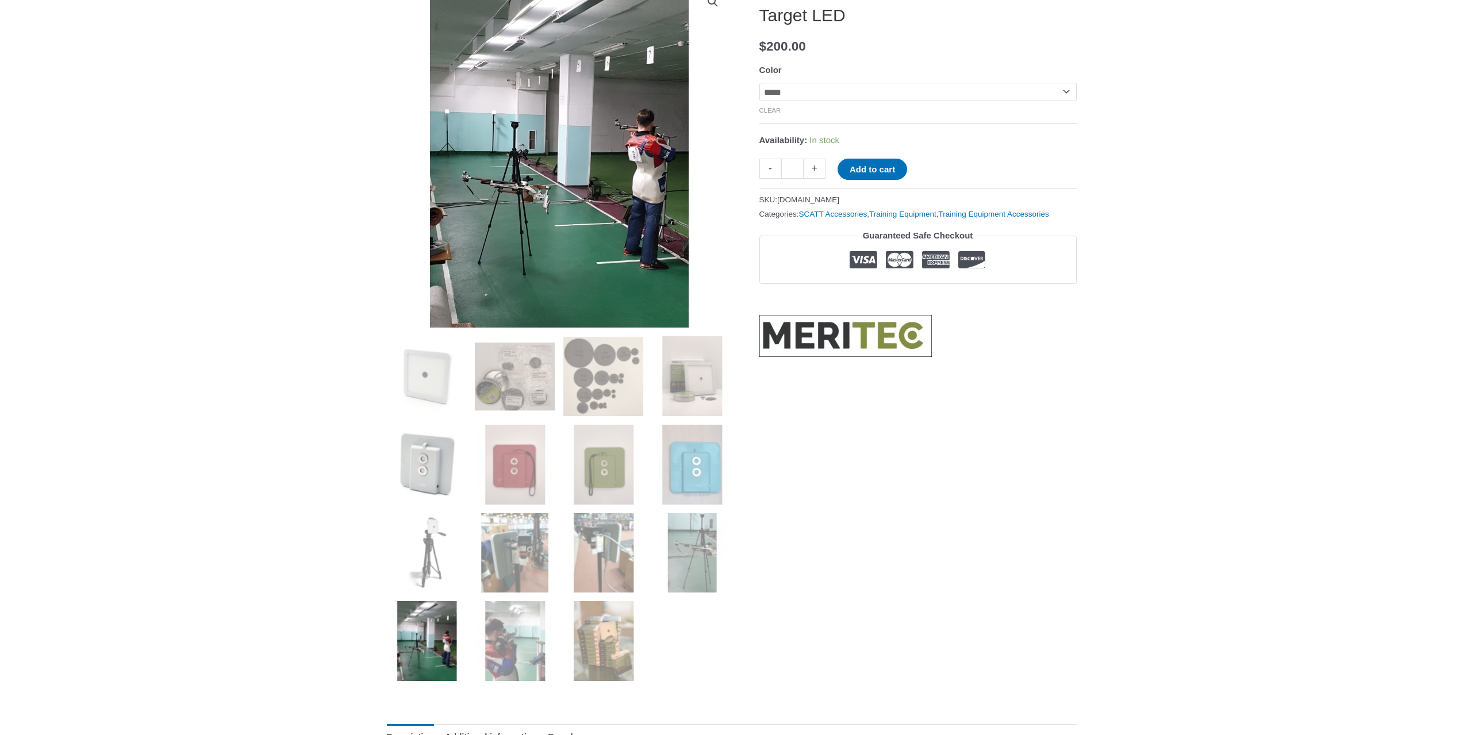
click at [437, 468] on img at bounding box center [427, 465] width 80 height 80
